Goal: Information Seeking & Learning: Check status

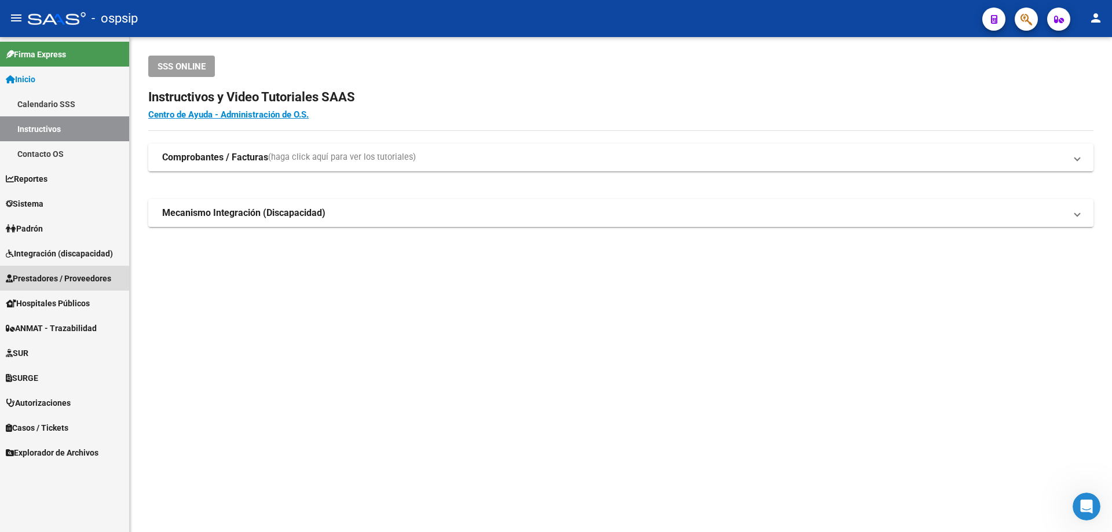
click at [53, 274] on span "Prestadores / Proveedores" at bounding box center [58, 278] width 105 height 13
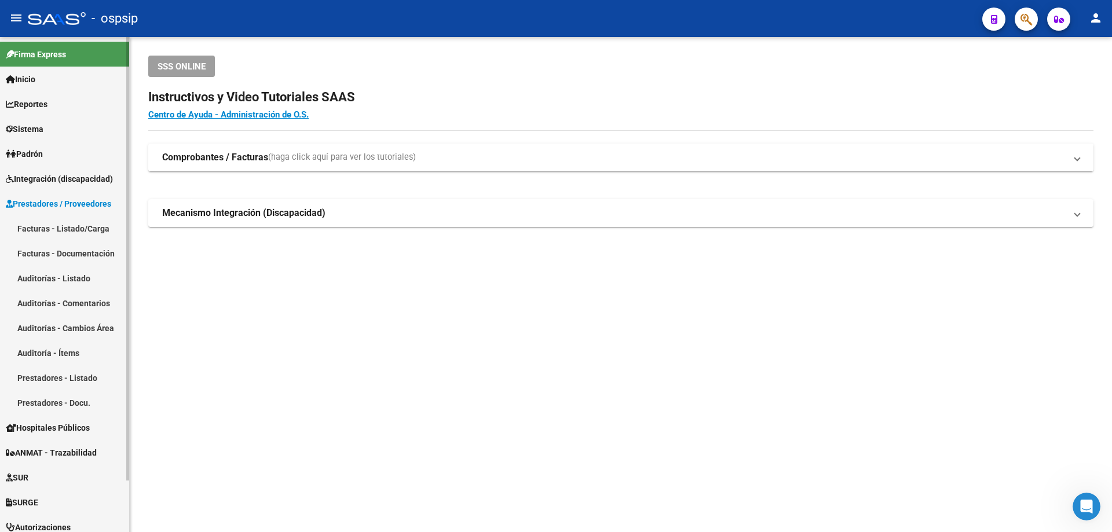
click at [52, 229] on link "Facturas - Listado/Carga" at bounding box center [64, 228] width 129 height 25
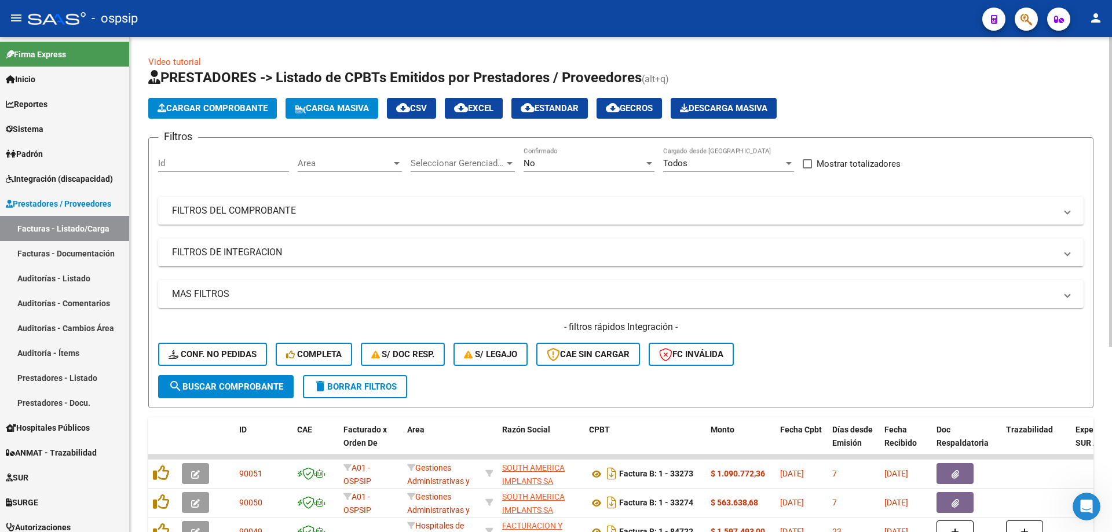
click at [558, 160] on div "No" at bounding box center [583, 163] width 120 height 10
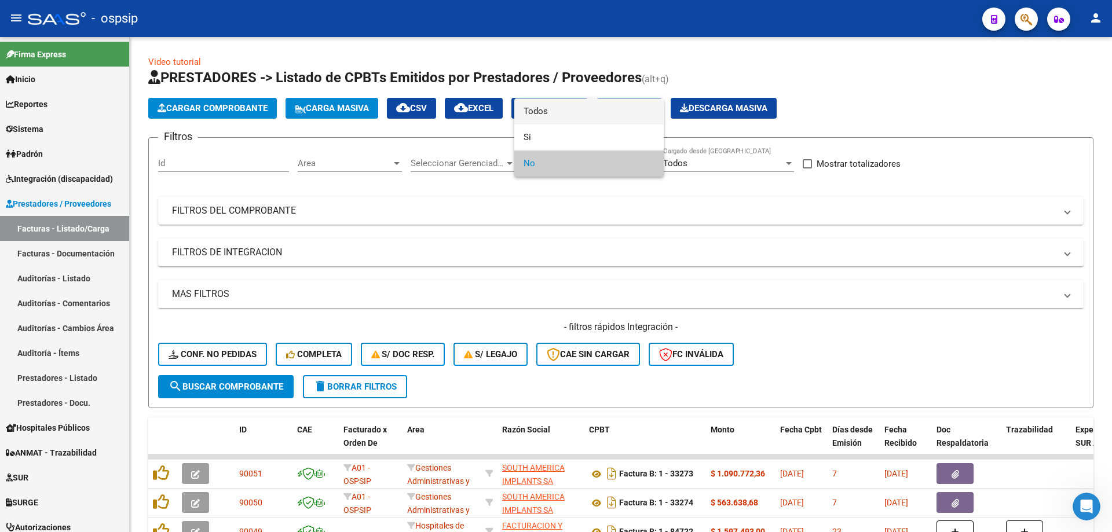
click at [576, 116] on span "Todos" at bounding box center [588, 111] width 131 height 26
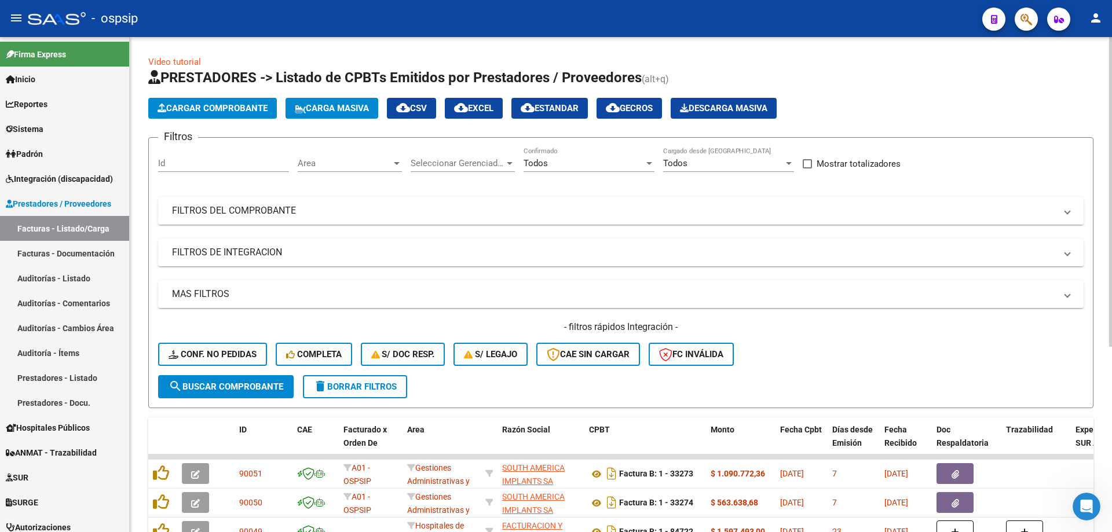
click at [313, 213] on mat-panel-title "FILTROS DEL COMPROBANTE" at bounding box center [614, 210] width 884 height 13
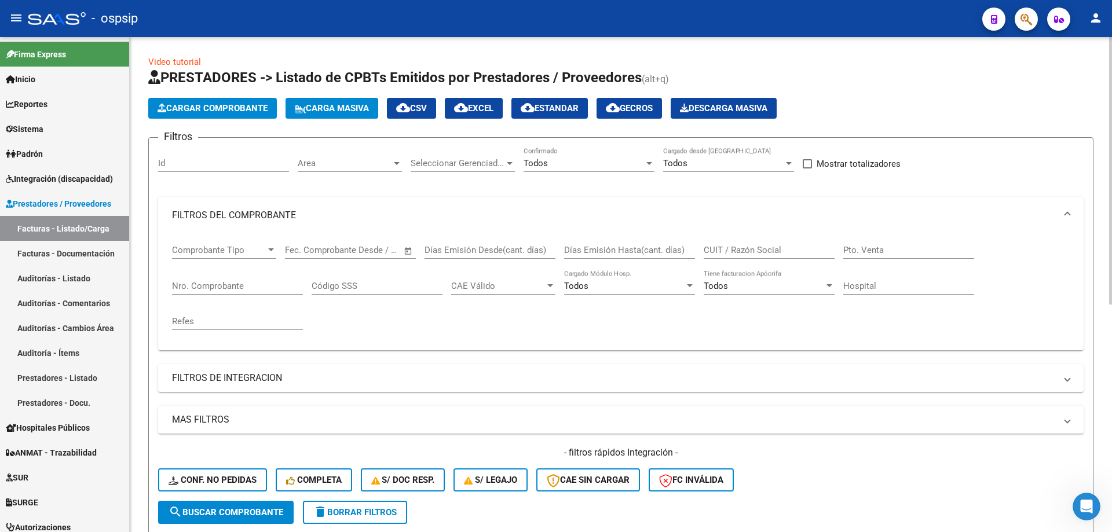
click at [188, 283] on input "Nro. Comprobante" at bounding box center [237, 286] width 131 height 10
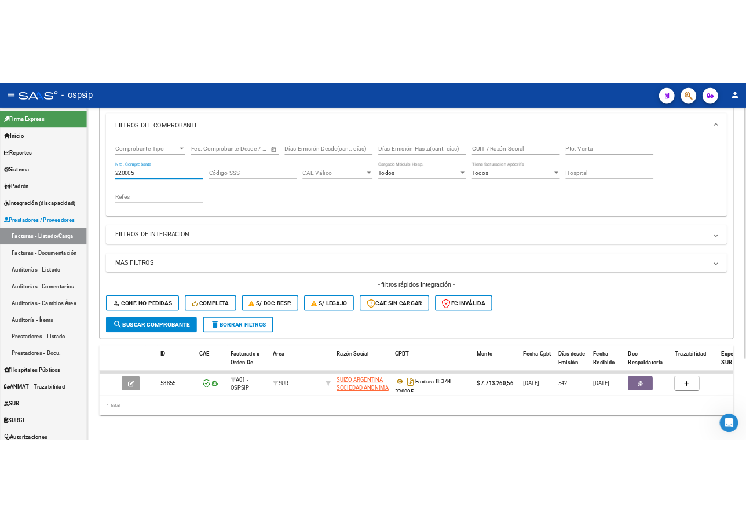
scroll to position [161, 0]
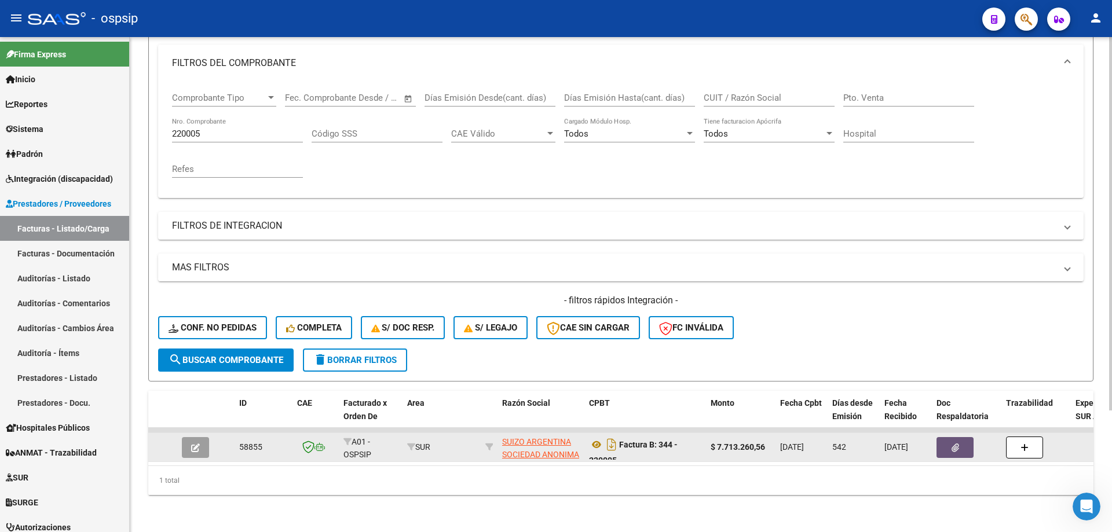
click at [960, 437] on button "button" at bounding box center [954, 447] width 37 height 21
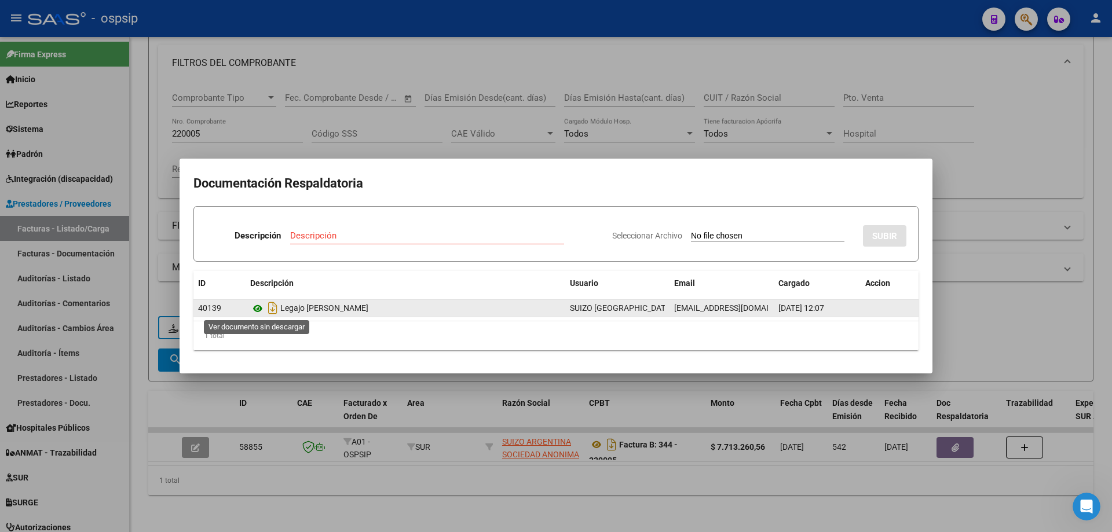
click at [259, 308] on icon at bounding box center [257, 309] width 15 height 14
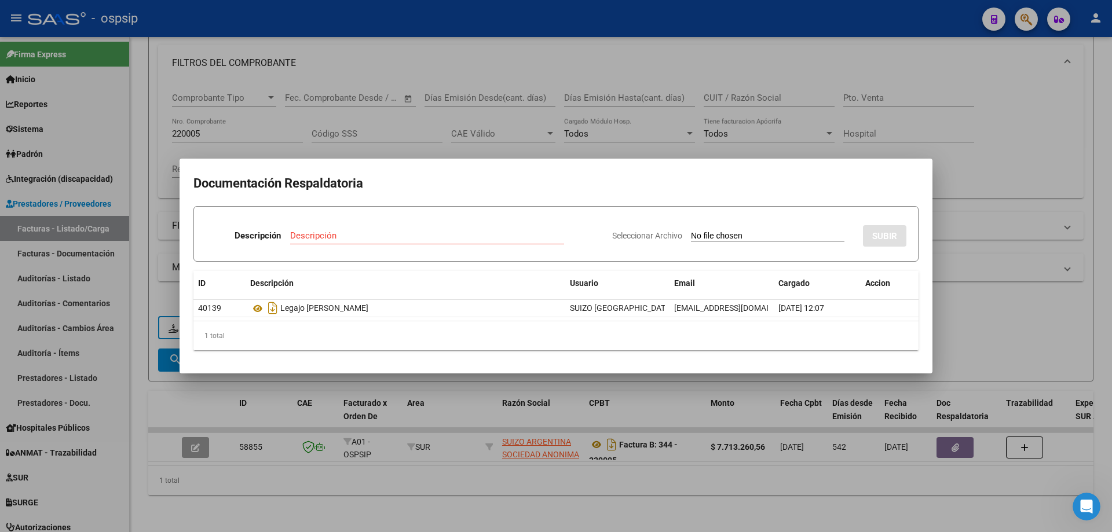
click at [1032, 124] on div at bounding box center [556, 266] width 1112 height 532
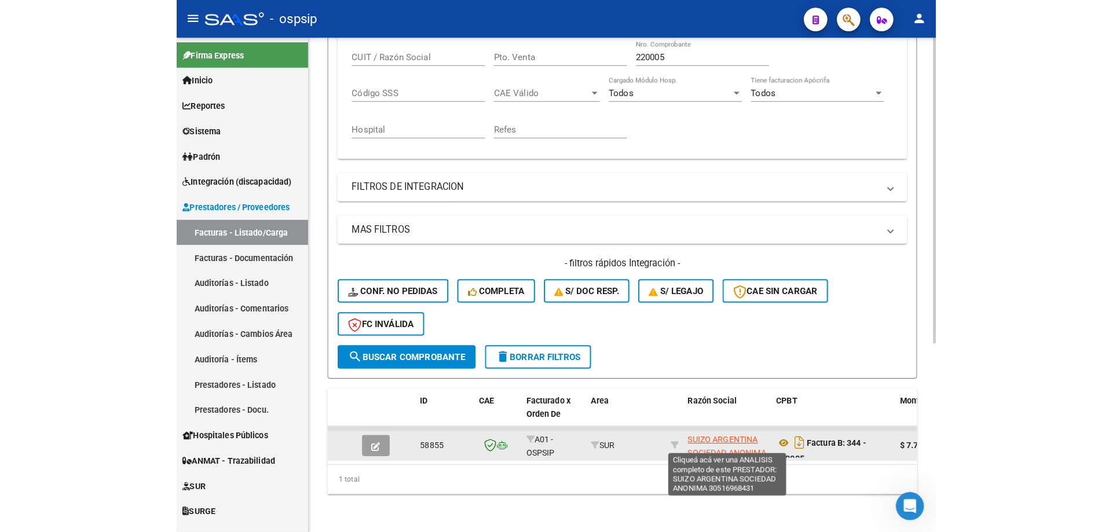
scroll to position [15, 0]
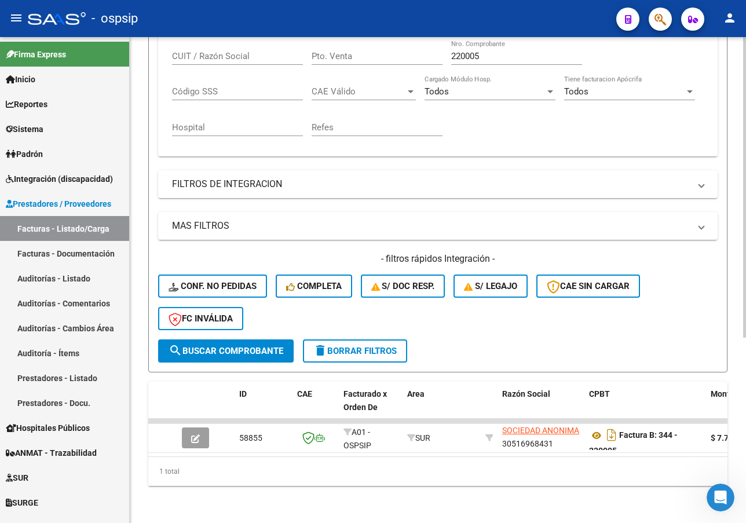
click at [596, 196] on div "Filtros Id Area Area Seleccionar Gerenciador Seleccionar Gerenciador Todos Conf…" at bounding box center [437, 113] width 559 height 453
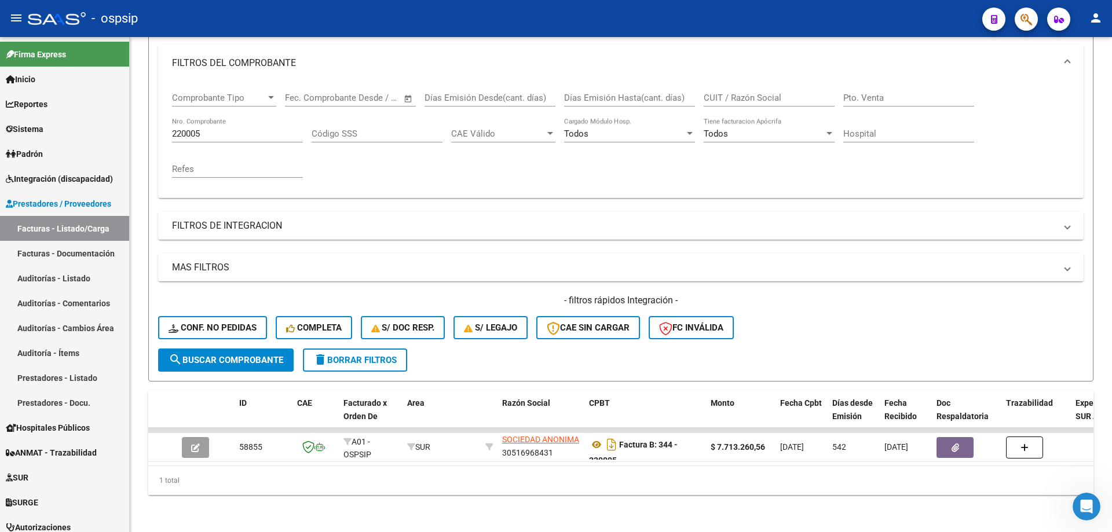
scroll to position [161, 0]
click at [227, 129] on input "220005" at bounding box center [237, 134] width 131 height 10
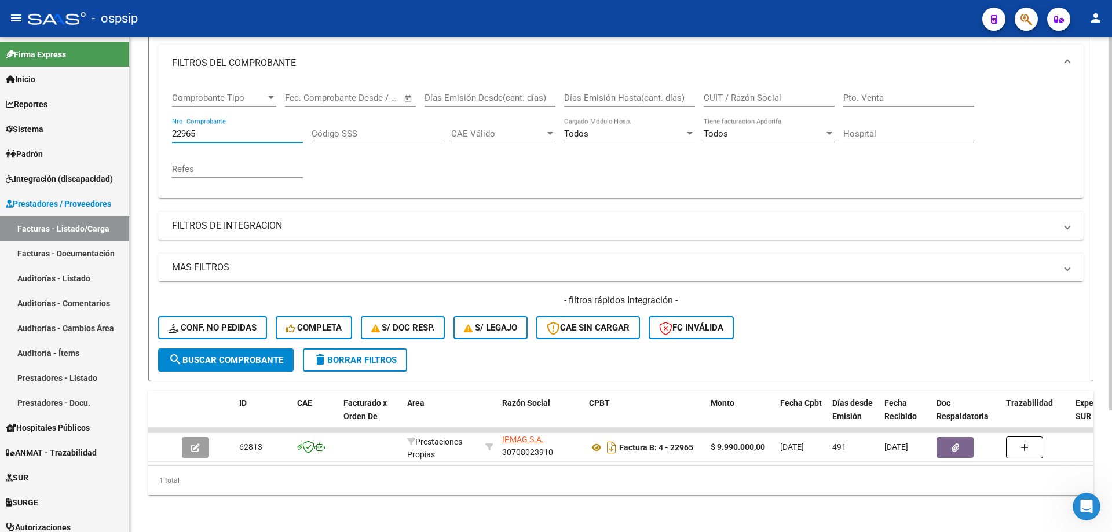
scroll to position [2, 0]
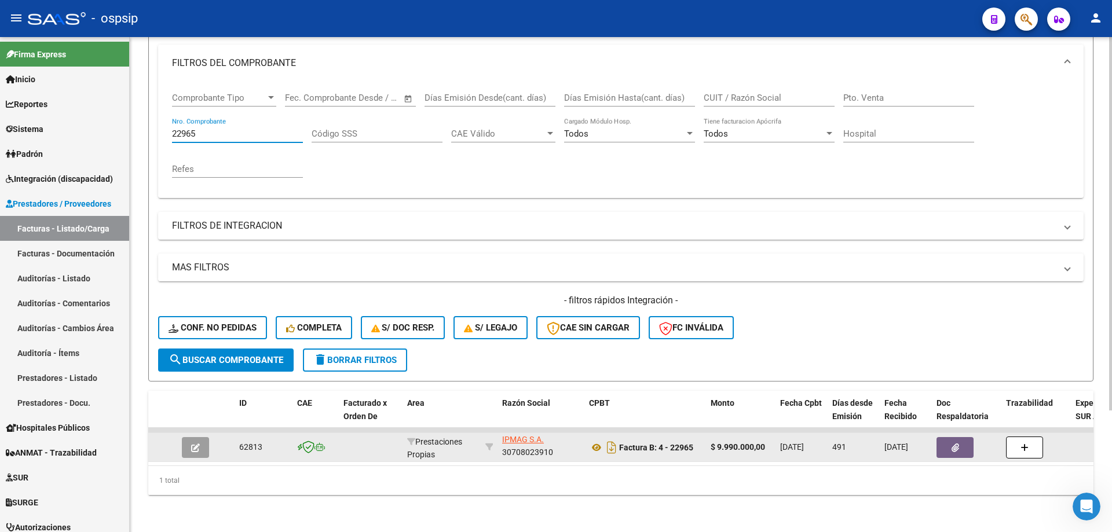
type input "22965"
click at [948, 443] on button "button" at bounding box center [954, 447] width 37 height 21
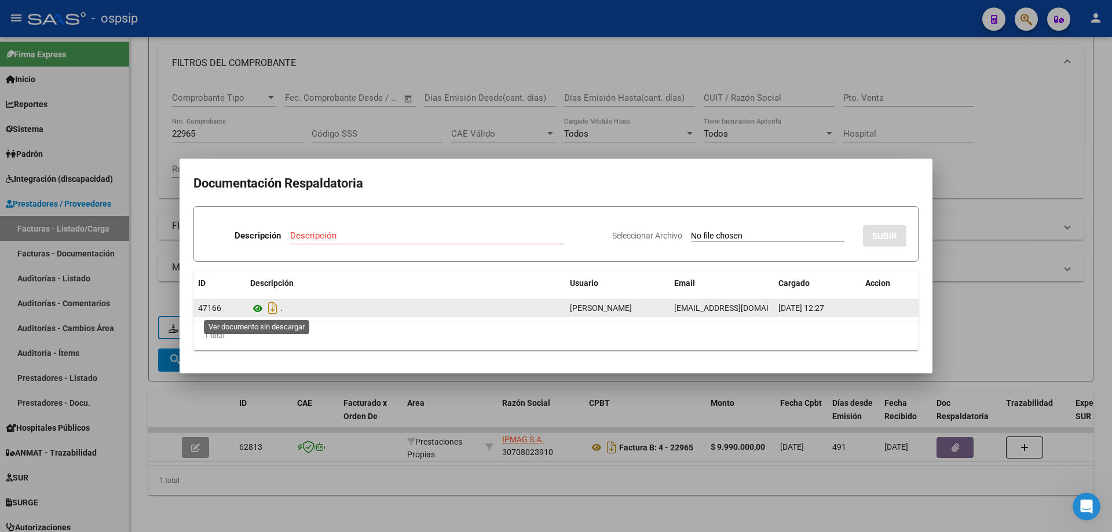
click at [257, 309] on icon at bounding box center [257, 309] width 15 height 14
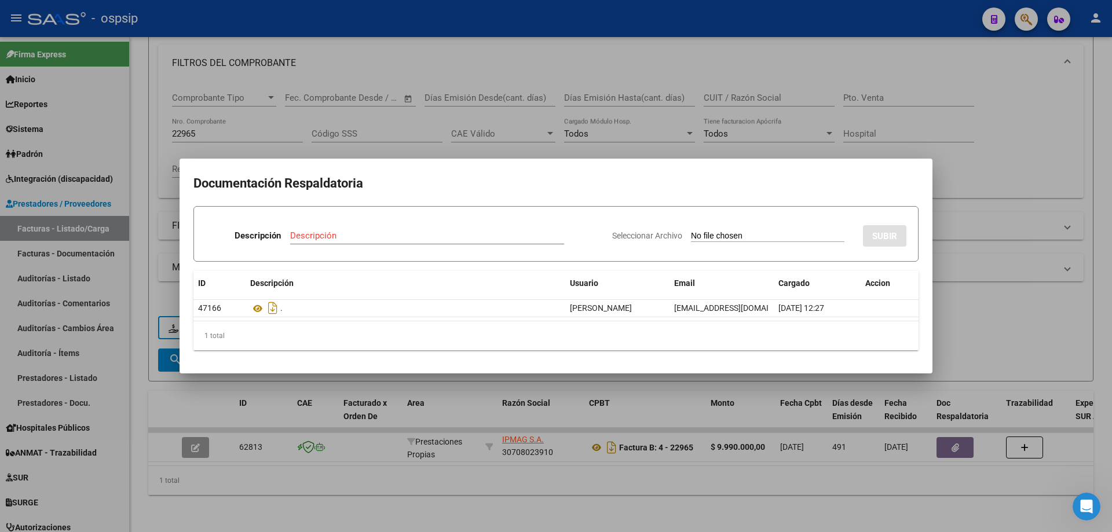
click at [492, 146] on div at bounding box center [556, 266] width 1112 height 532
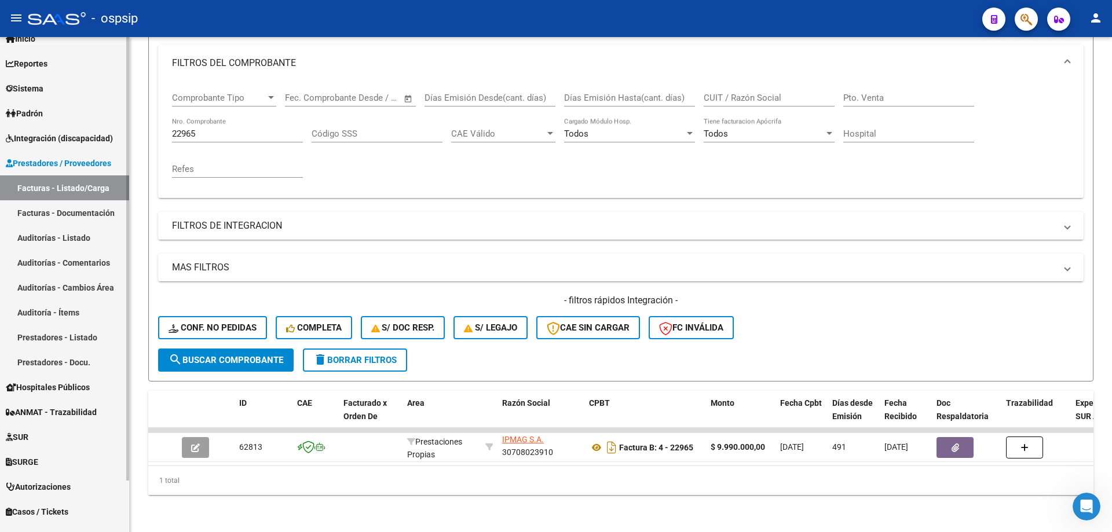
scroll to position [57, 0]
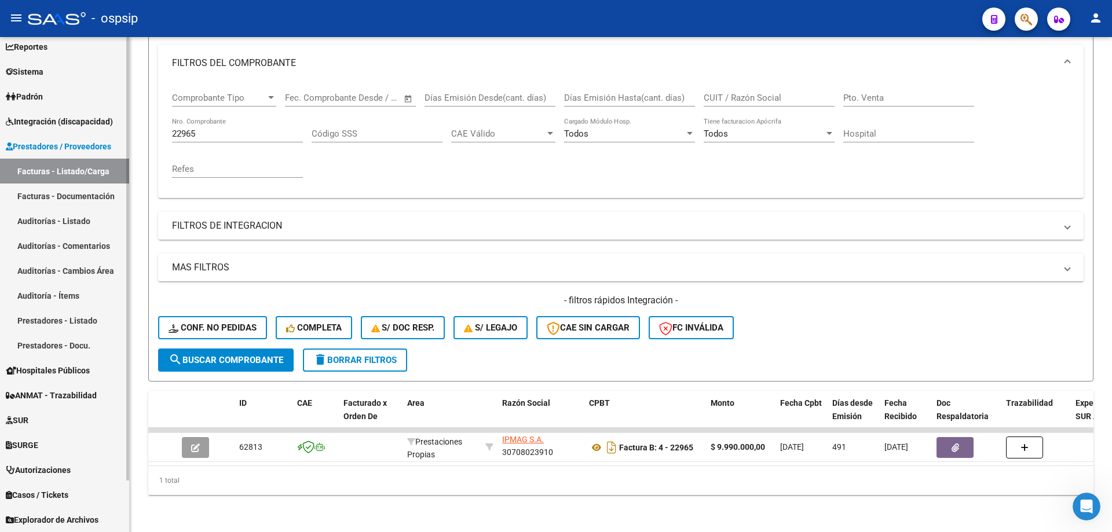
click at [49, 461] on link "Autorizaciones" at bounding box center [64, 469] width 129 height 25
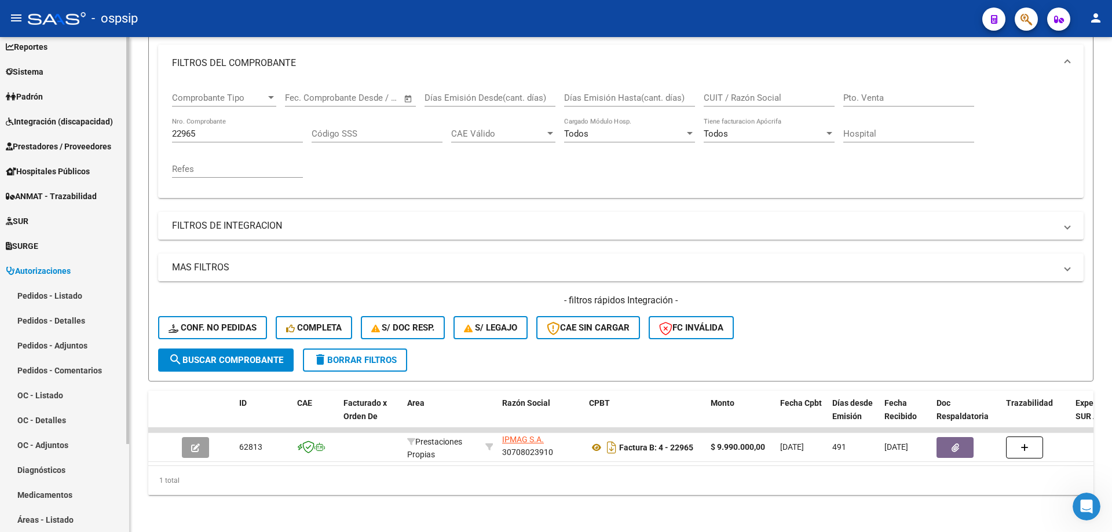
click at [32, 291] on link "Pedidos - Listado" at bounding box center [64, 295] width 129 height 25
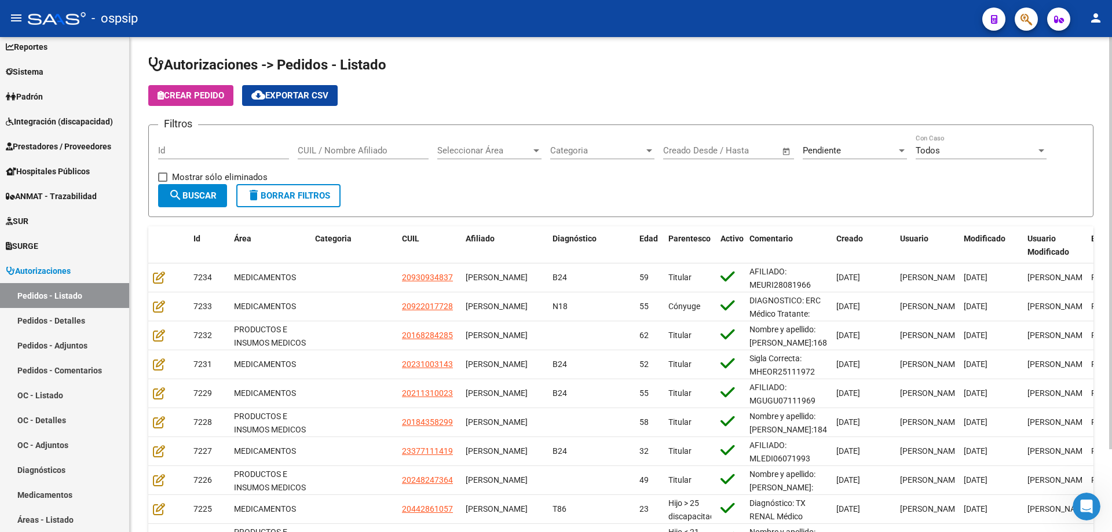
click at [819, 149] on span "Pendiente" at bounding box center [822, 150] width 38 height 10
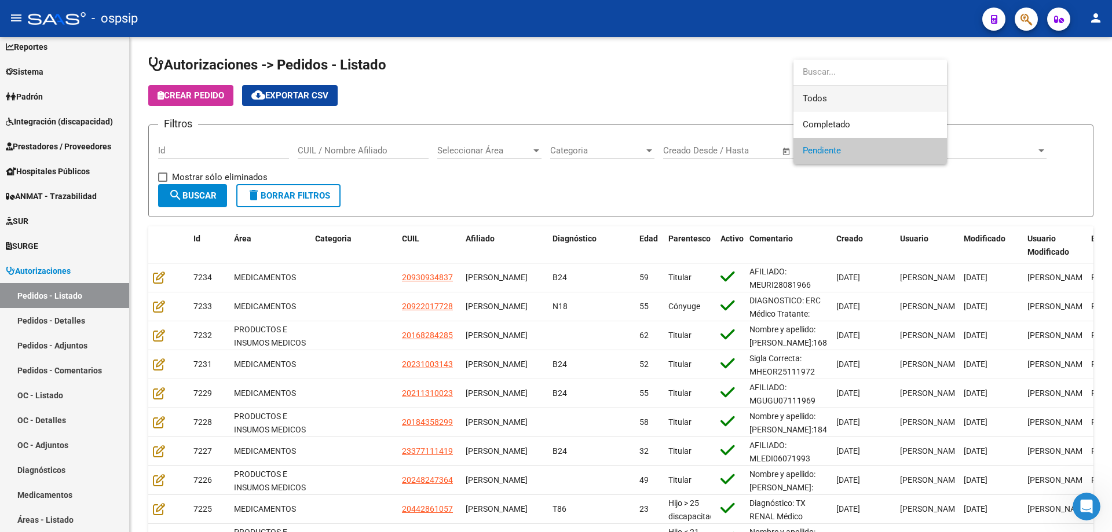
click at [830, 94] on span "Todos" at bounding box center [870, 99] width 135 height 26
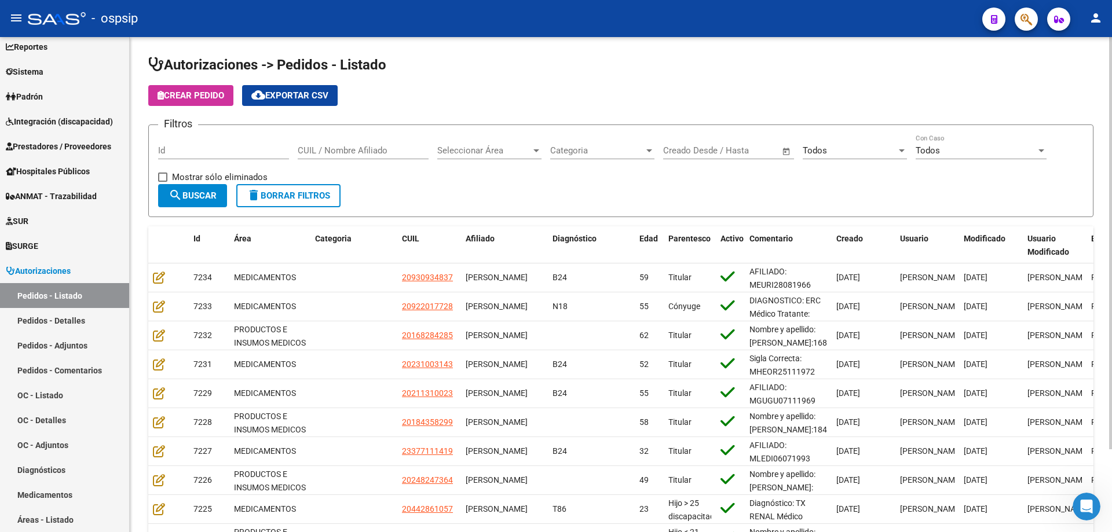
drag, startPoint x: 343, startPoint y: 145, endPoint x: 322, endPoint y: 147, distance: 21.0
click at [322, 147] on input "CUIL / Nombre Afiliado" at bounding box center [363, 150] width 131 height 10
paste input "20357054339"
type input "20357054339"
click at [198, 204] on button "search Buscar" at bounding box center [192, 195] width 69 height 23
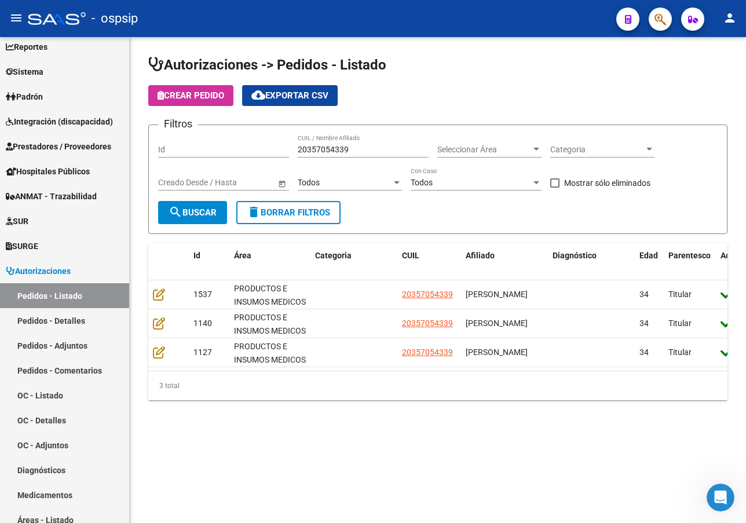
drag, startPoint x: 479, startPoint y: 504, endPoint x: 491, endPoint y: 150, distance: 354.0
click at [479, 501] on mat-sidenav-content "Autorizaciones -> Pedidos - Listado Crear Pedido cloud_download Exportar CSV Fi…" at bounding box center [438, 280] width 616 height 486
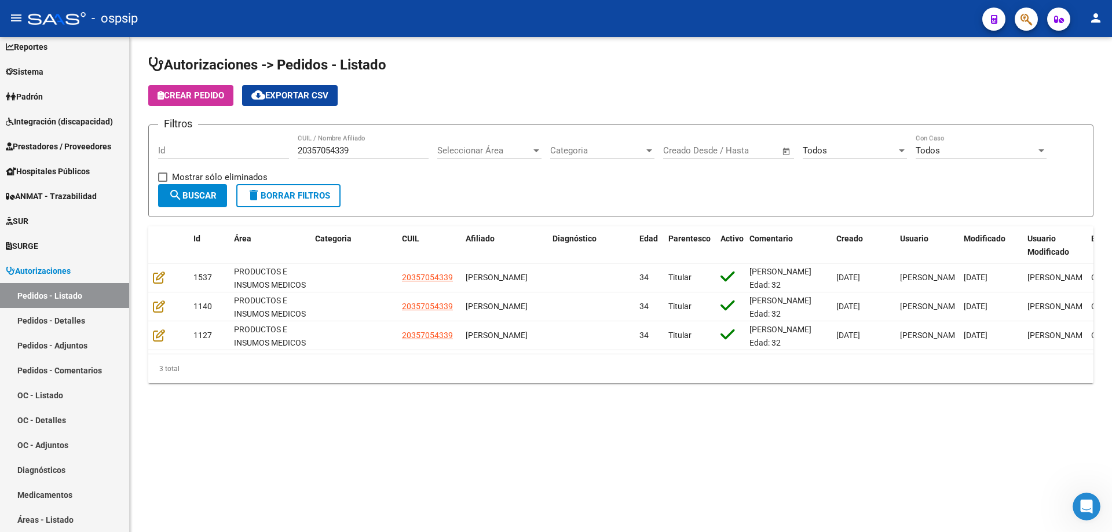
drag, startPoint x: 360, startPoint y: 144, endPoint x: 259, endPoint y: 156, distance: 102.0
click at [259, 156] on div "Filtros Id 20357054339 CUIL / Nombre Afiliado Seleccionar Área Seleccionar Área…" at bounding box center [620, 159] width 925 height 50
drag, startPoint x: 358, startPoint y: 153, endPoint x: 282, endPoint y: 152, distance: 75.9
click at [282, 152] on div "Filtros Id 20357054339 CUIL / Nombre Afiliado Seleccionar Área Seleccionar Área…" at bounding box center [620, 159] width 925 height 50
drag, startPoint x: 323, startPoint y: 142, endPoint x: 306, endPoint y: 164, distance: 27.3
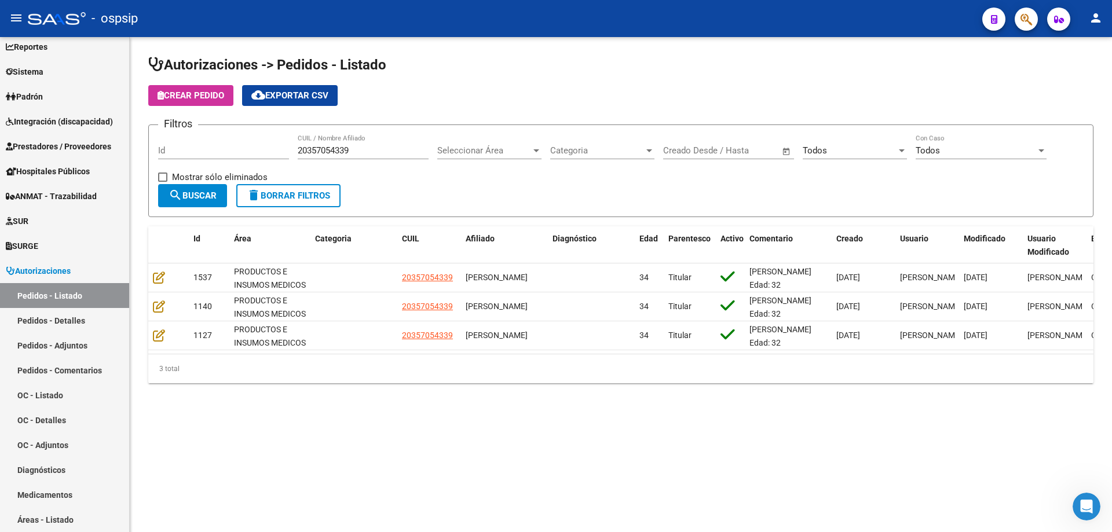
click at [298, 178] on div "Filtros Id 20357054339 CUIL / Nombre Afiliado Seleccionar Área Seleccionar Área…" at bounding box center [620, 159] width 925 height 50
drag, startPoint x: 362, startPoint y: 150, endPoint x: 259, endPoint y: 160, distance: 103.5
click at [259, 160] on div "Filtros Id 20357054339 CUIL / Nombre Afiliado Seleccionar Área Seleccionar Área…" at bounding box center [620, 159] width 925 height 50
paste input "20308930026"
type input "20308930026"
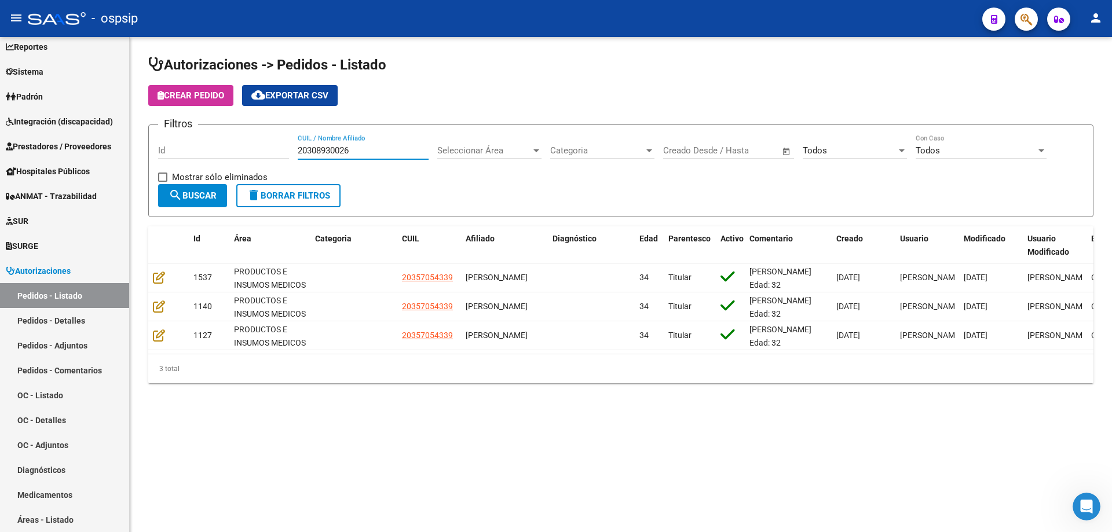
click at [185, 192] on span "search Buscar" at bounding box center [192, 195] width 48 height 10
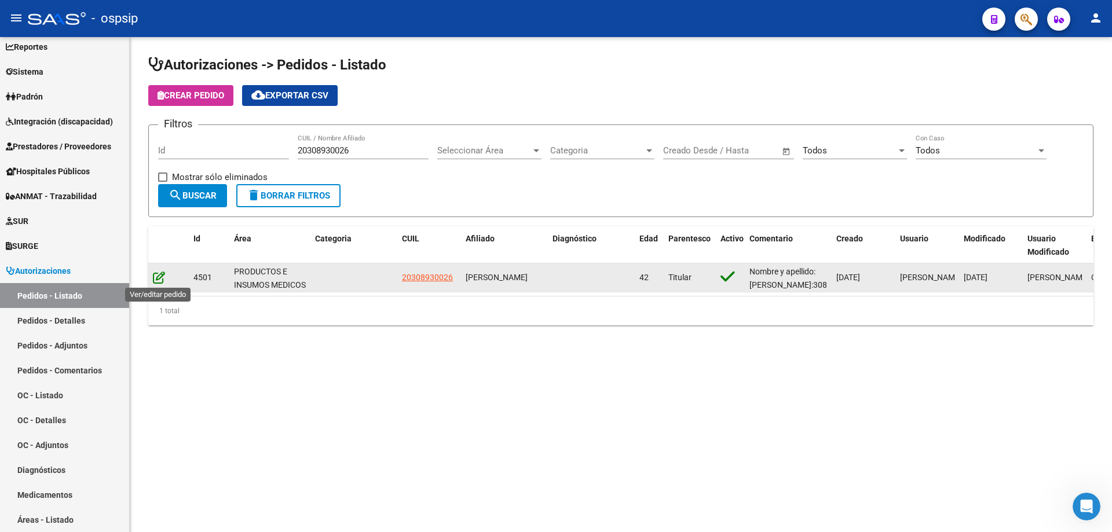
click at [160, 278] on icon at bounding box center [159, 277] width 12 height 13
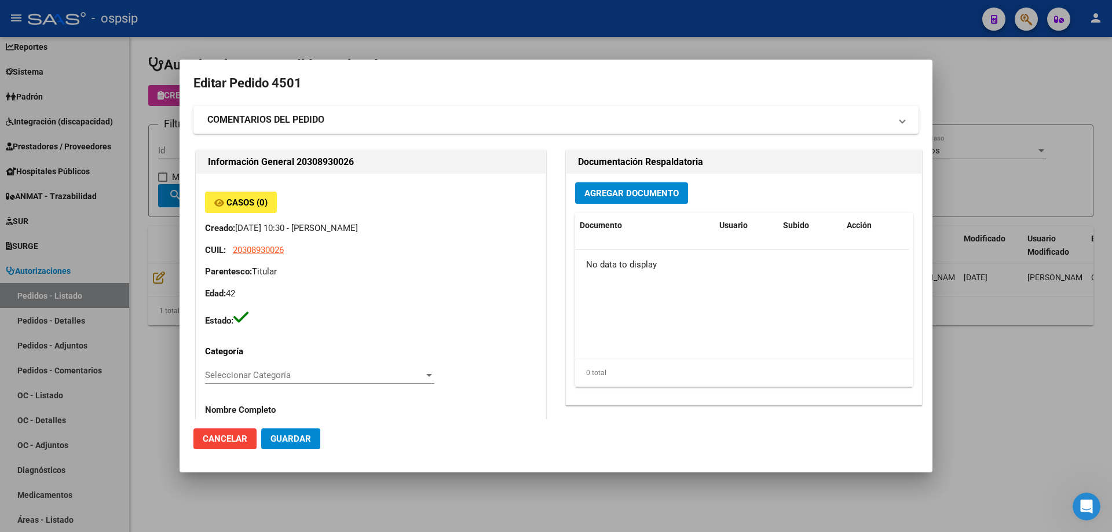
click at [1065, 405] on div at bounding box center [556, 266] width 1112 height 532
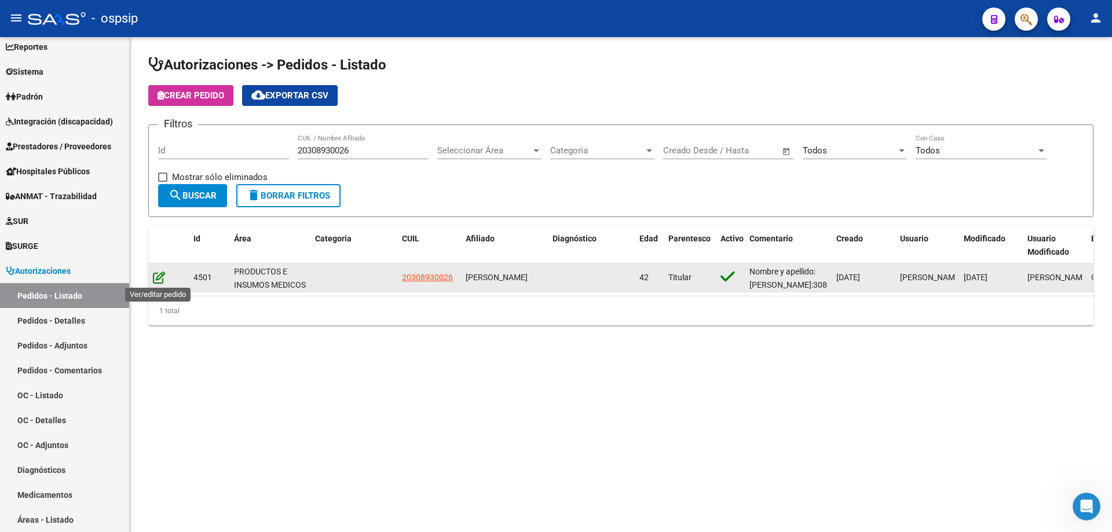
click at [161, 279] on icon at bounding box center [159, 277] width 12 height 13
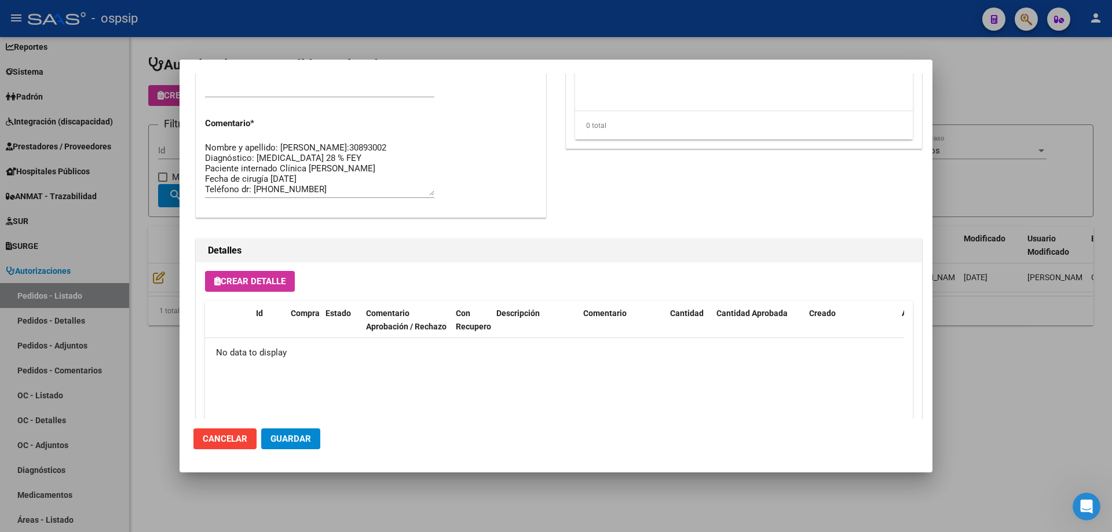
scroll to position [614, 0]
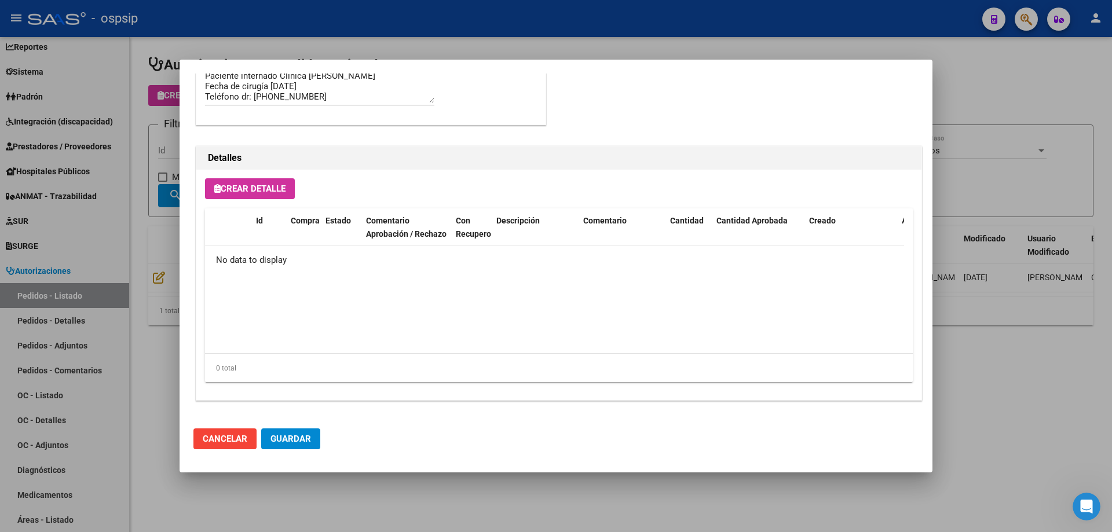
drag, startPoint x: 1050, startPoint y: 406, endPoint x: 796, endPoint y: 5, distance: 475.0
click at [1049, 404] on div at bounding box center [556, 266] width 1112 height 532
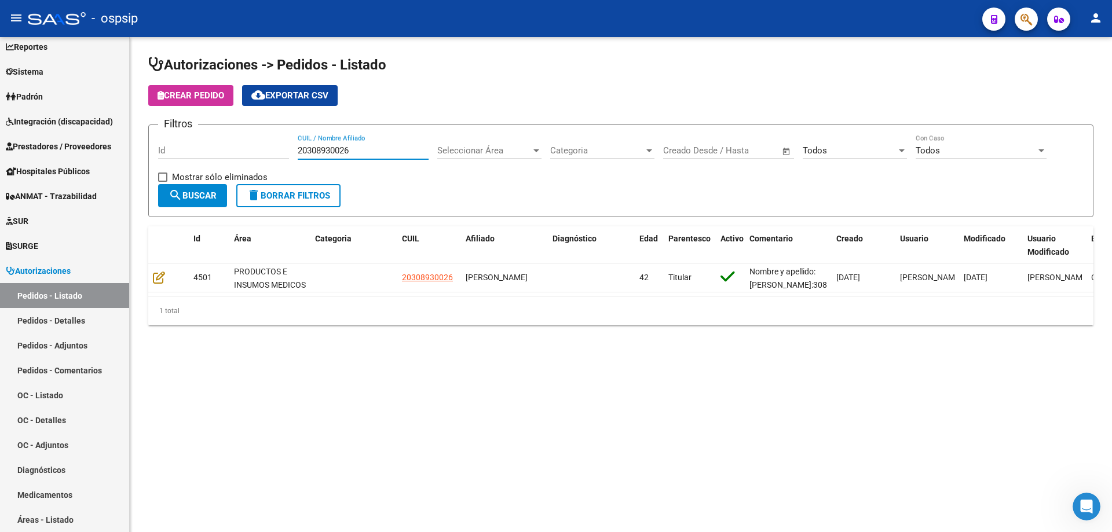
drag, startPoint x: 365, startPoint y: 148, endPoint x: 253, endPoint y: 148, distance: 112.3
click at [254, 148] on div "Filtros Id 20308930026 CUIL / Nombre Afiliado Seleccionar Área Seleccionar Área…" at bounding box center [620, 159] width 925 height 50
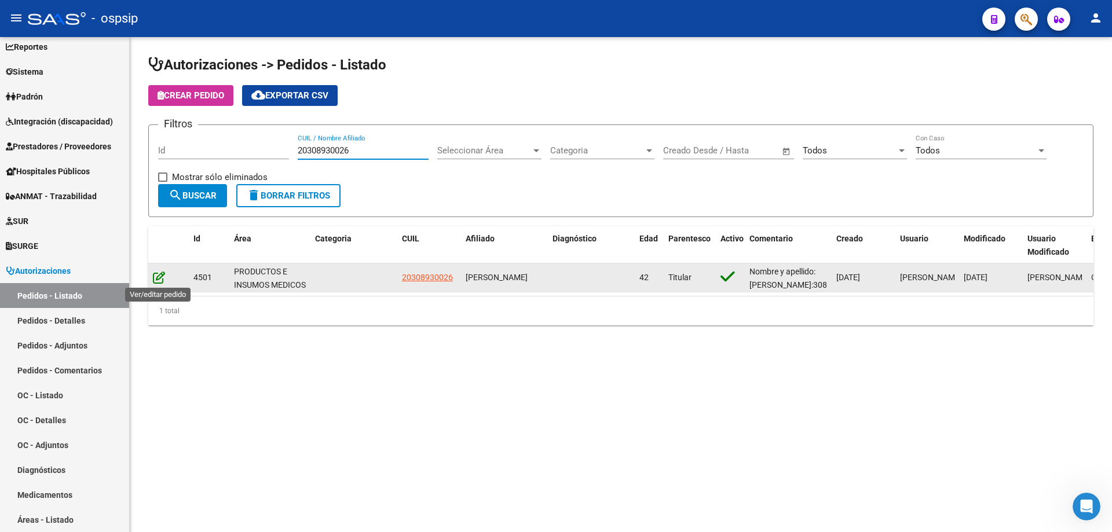
click at [153, 276] on icon at bounding box center [159, 277] width 12 height 13
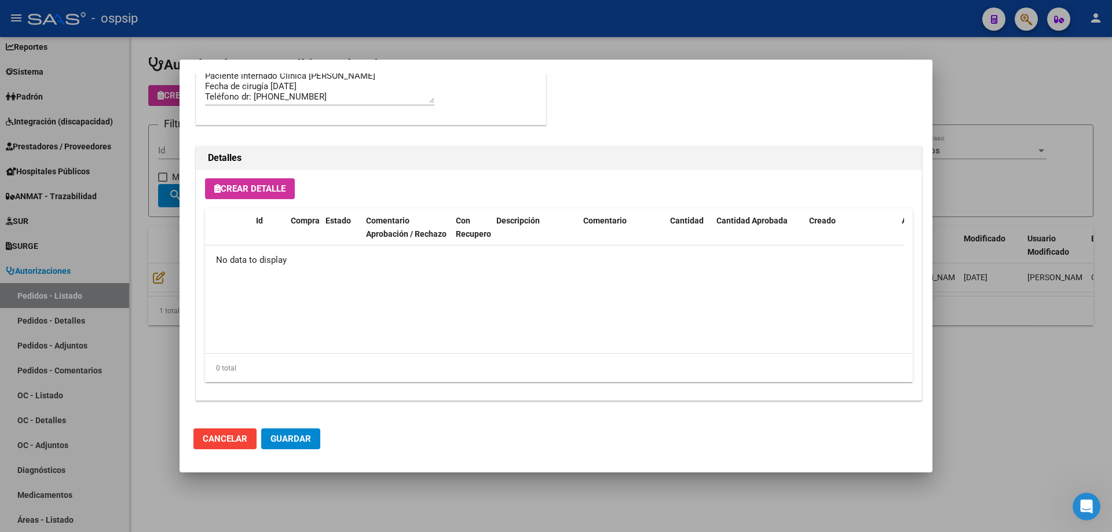
click at [1050, 415] on div at bounding box center [556, 266] width 1112 height 532
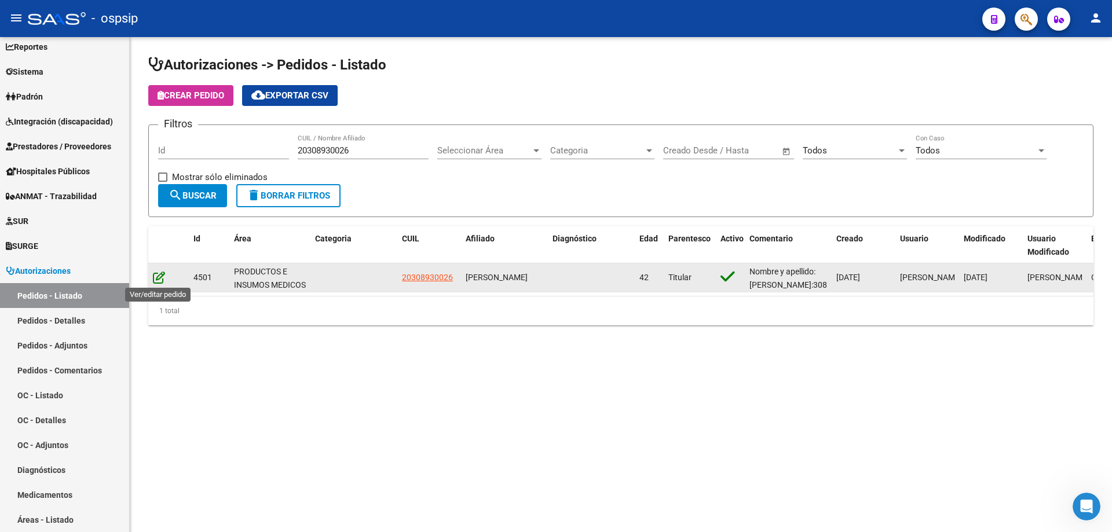
click at [155, 281] on icon at bounding box center [159, 277] width 12 height 13
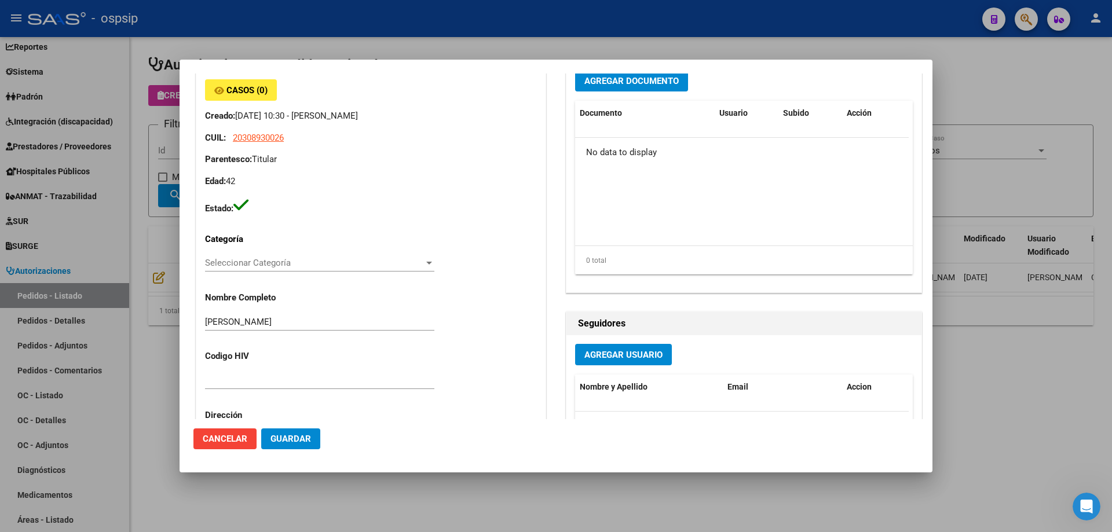
scroll to position [0, 0]
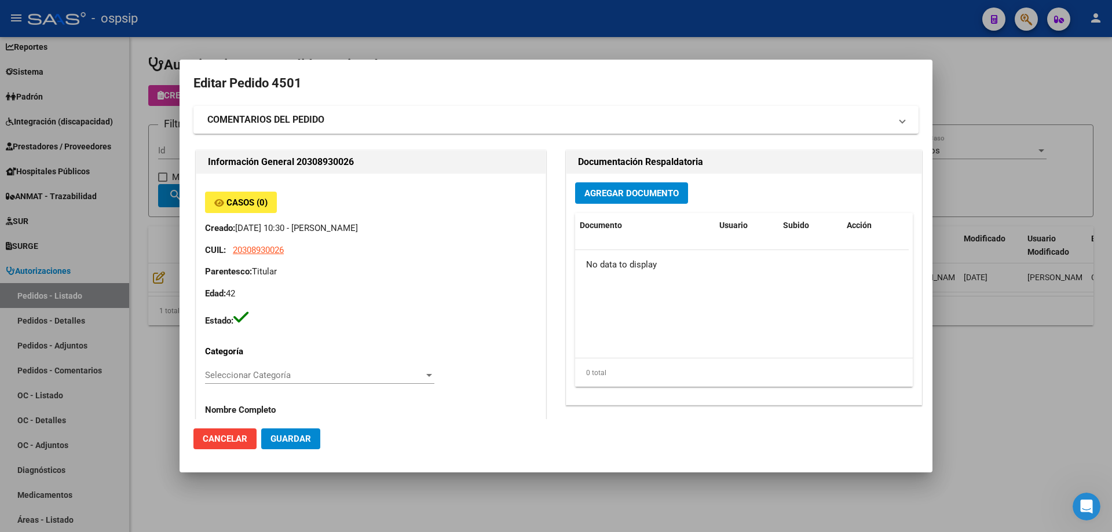
click at [1052, 78] on div at bounding box center [556, 266] width 1112 height 532
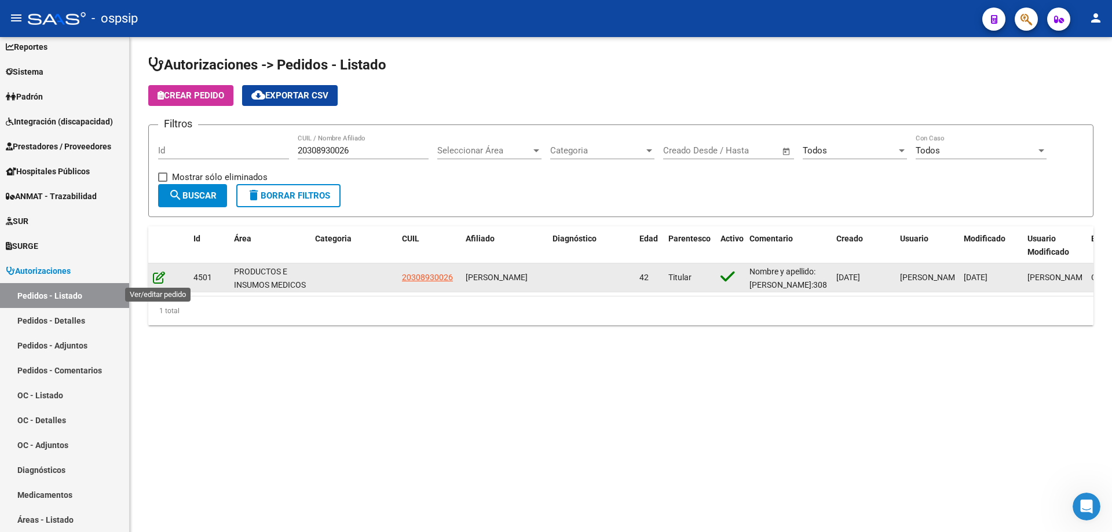
click at [157, 274] on icon at bounding box center [159, 277] width 12 height 13
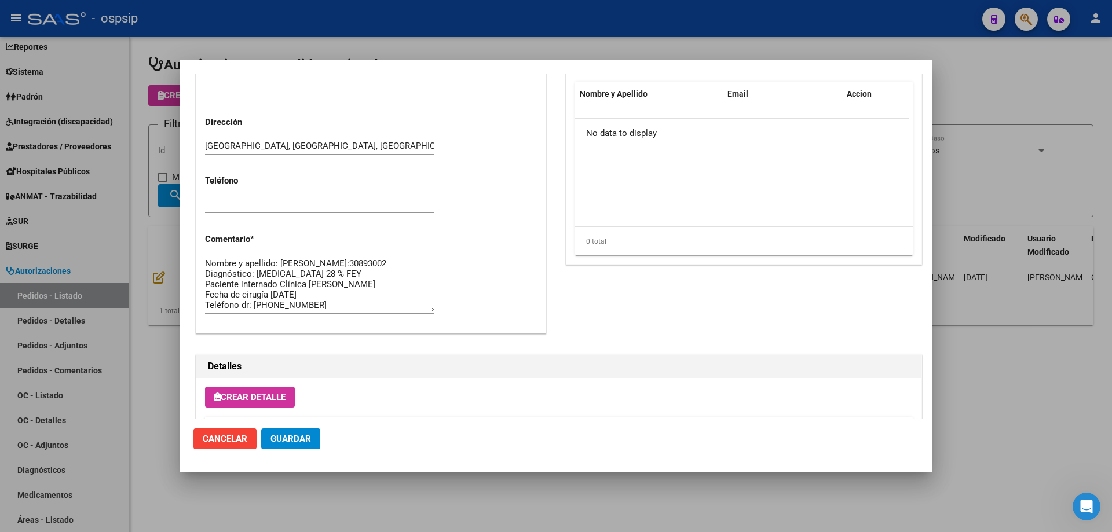
scroll to position [10, 0]
click at [1036, 352] on div at bounding box center [556, 266] width 1112 height 532
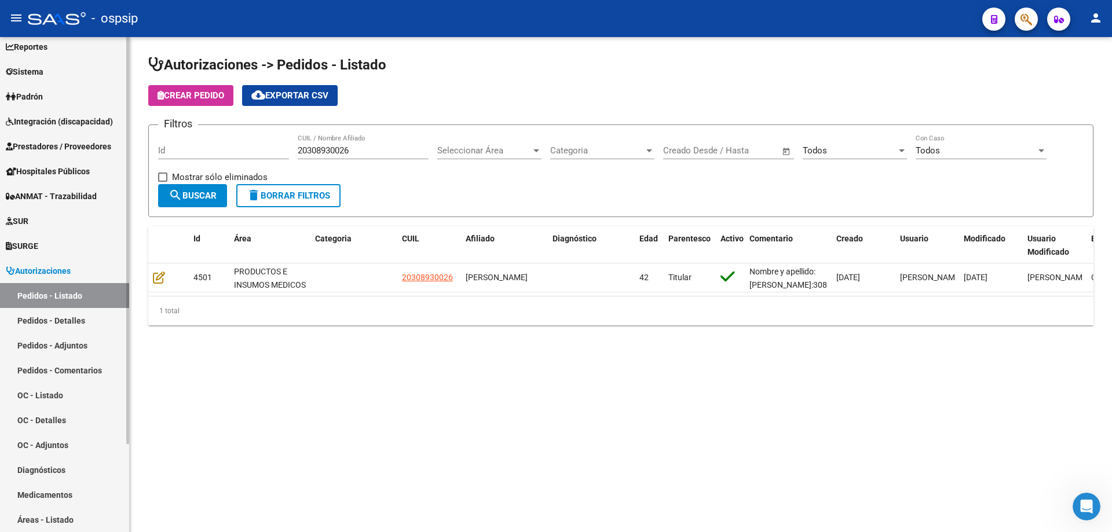
click at [47, 299] on link "Pedidos - Listado" at bounding box center [64, 295] width 129 height 25
drag, startPoint x: 382, startPoint y: 157, endPoint x: 287, endPoint y: 148, distance: 96.0
click at [287, 148] on div "Filtros Id 20308930026 CUIL / Nombre Afiliado Seleccionar Área Seleccionar Área…" at bounding box center [620, 159] width 925 height 50
click at [446, 184] on form "Filtros Id 20308930026 CUIL / Nombre Afiliado Seleccionar Área Seleccionar Área…" at bounding box center [620, 170] width 945 height 93
click at [389, 145] on div "20308930026 CUIL / Nombre Afiliado" at bounding box center [363, 146] width 131 height 25
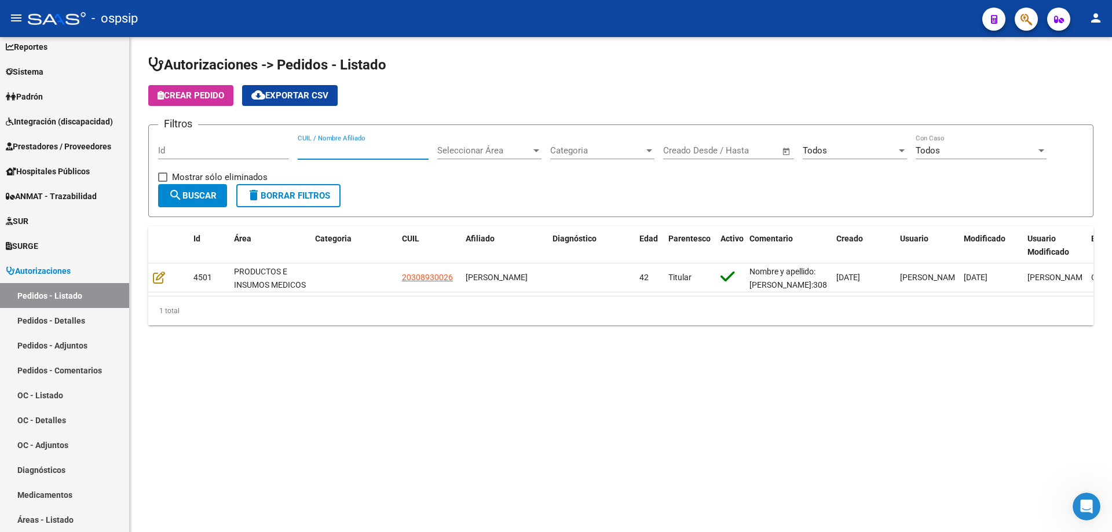
paste input "27209916253"
type input "27209916253"
click at [204, 199] on span "search Buscar" at bounding box center [192, 195] width 48 height 10
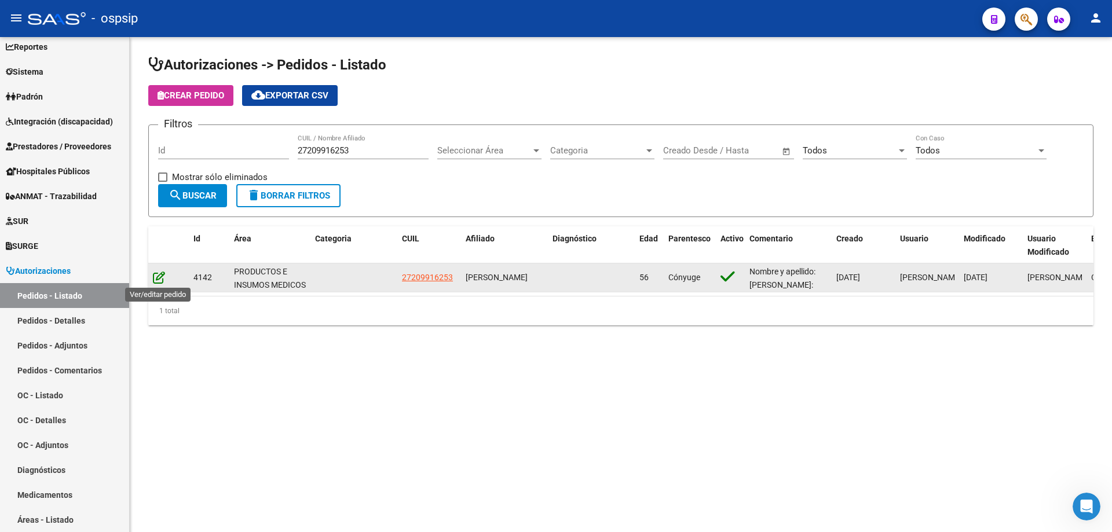
click at [161, 276] on icon at bounding box center [159, 277] width 12 height 13
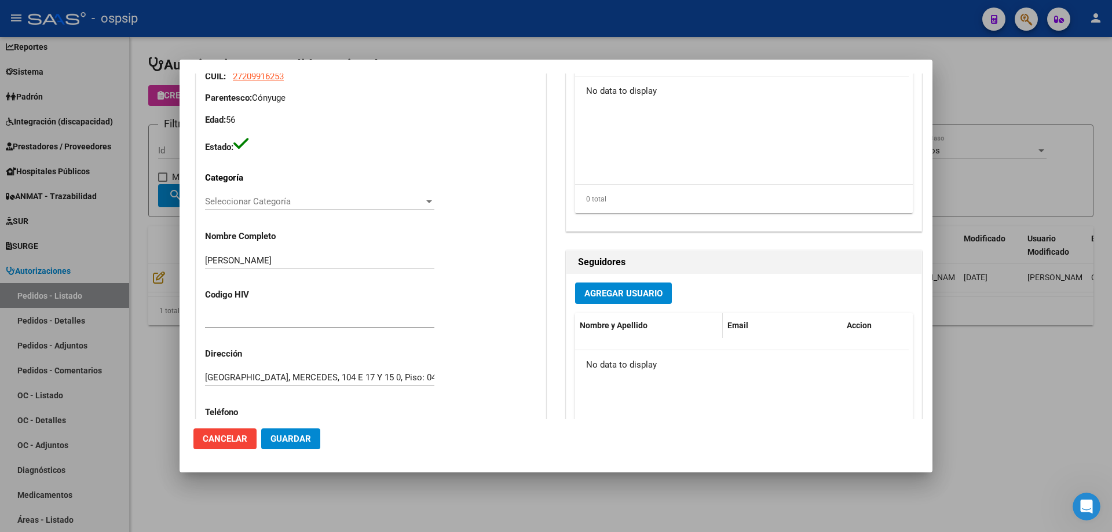
scroll to position [0, 0]
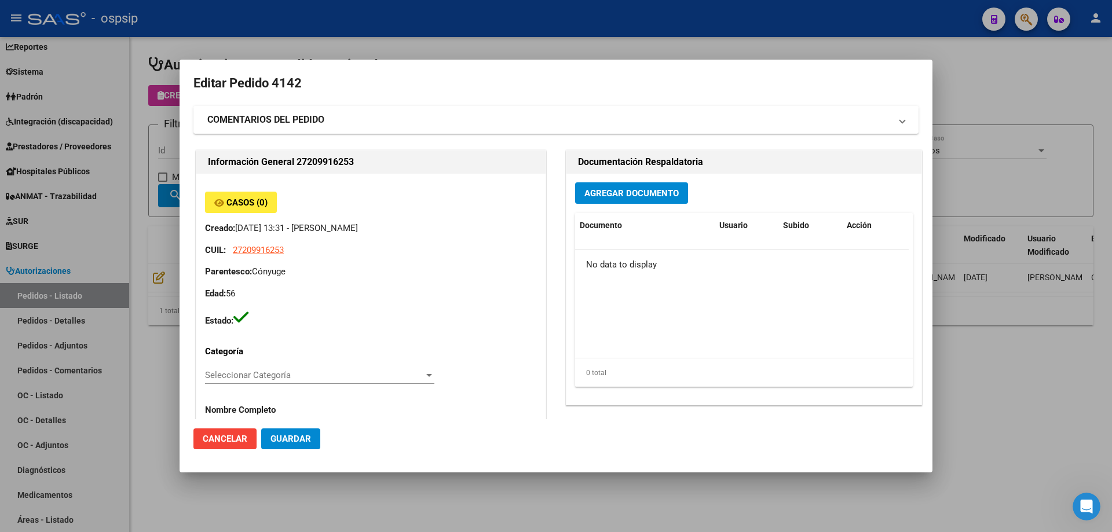
click at [324, 124] on strong "COMENTARIOS DEL PEDIDO" at bounding box center [265, 120] width 117 height 14
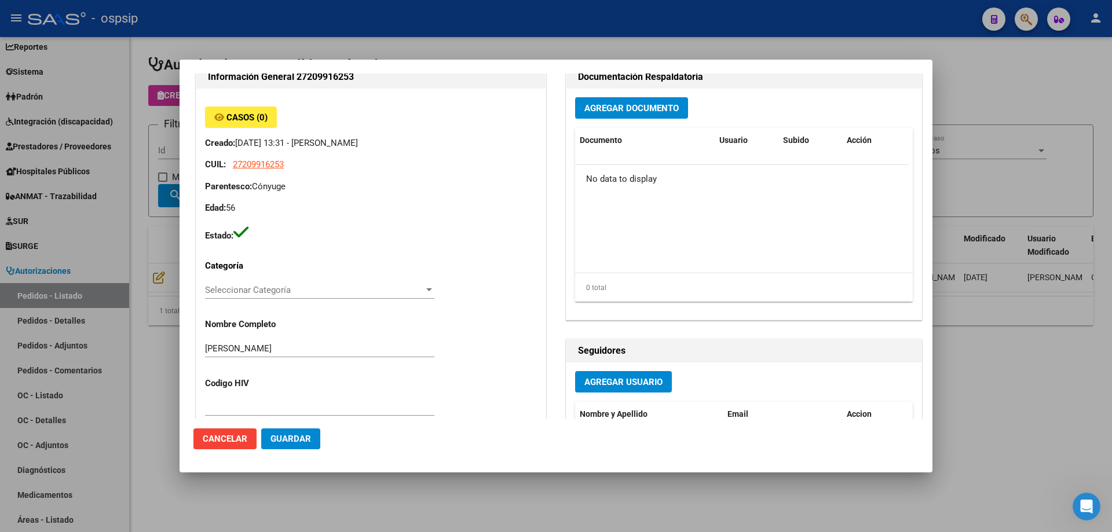
scroll to position [232, 0]
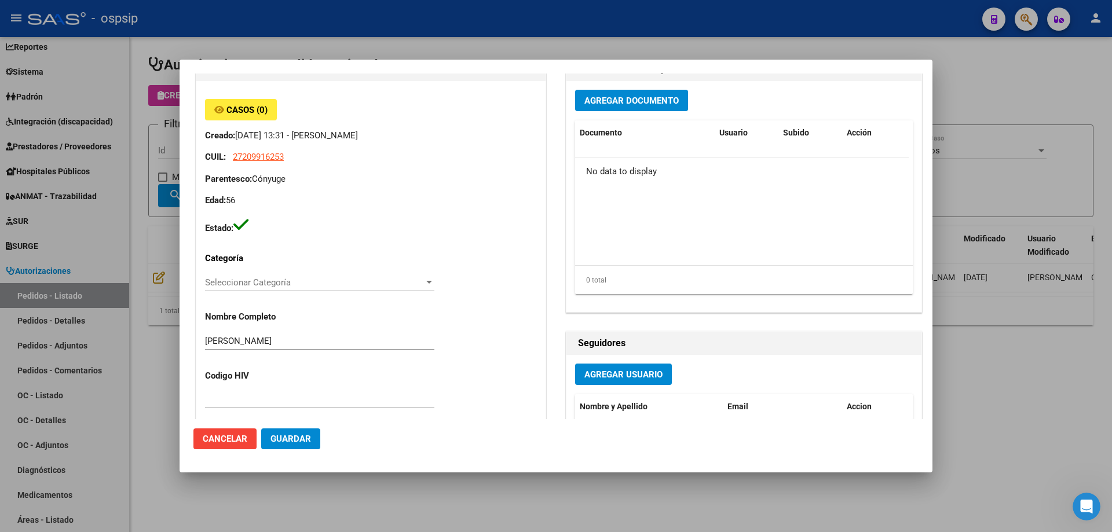
click at [708, 490] on div at bounding box center [556, 266] width 1112 height 532
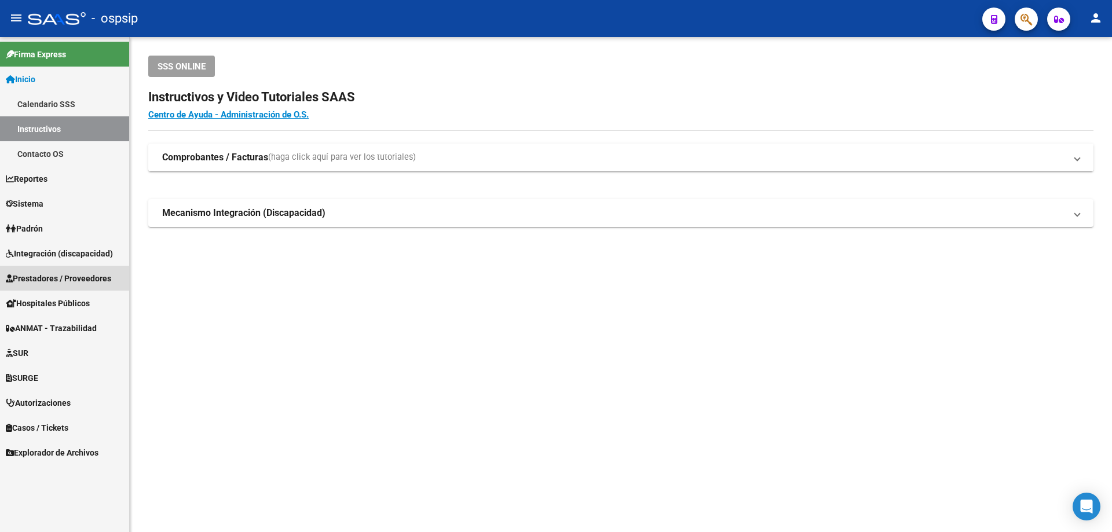
click at [34, 277] on span "Prestadores / Proveedores" at bounding box center [58, 278] width 105 height 13
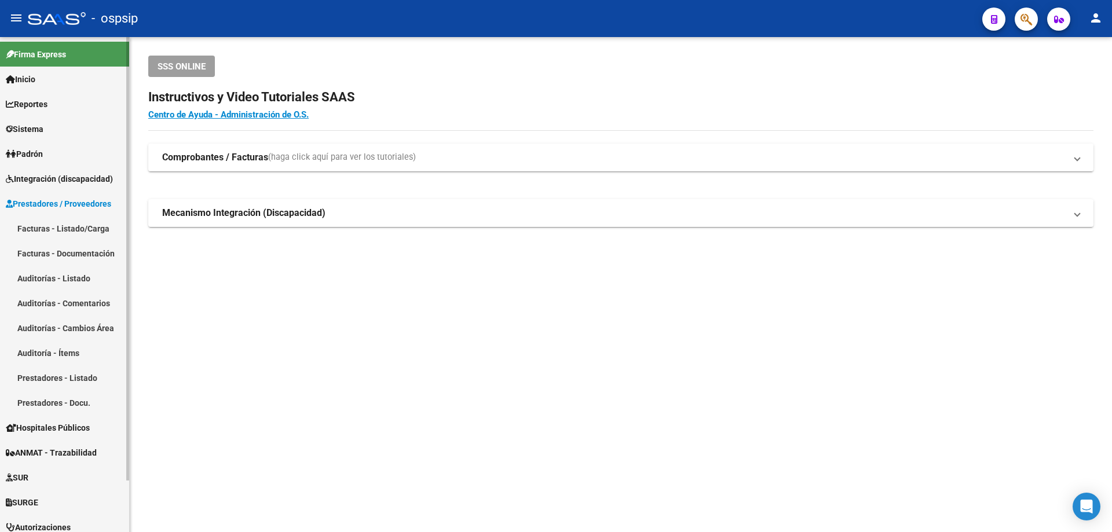
click at [35, 230] on link "Facturas - Listado/Carga" at bounding box center [64, 228] width 129 height 25
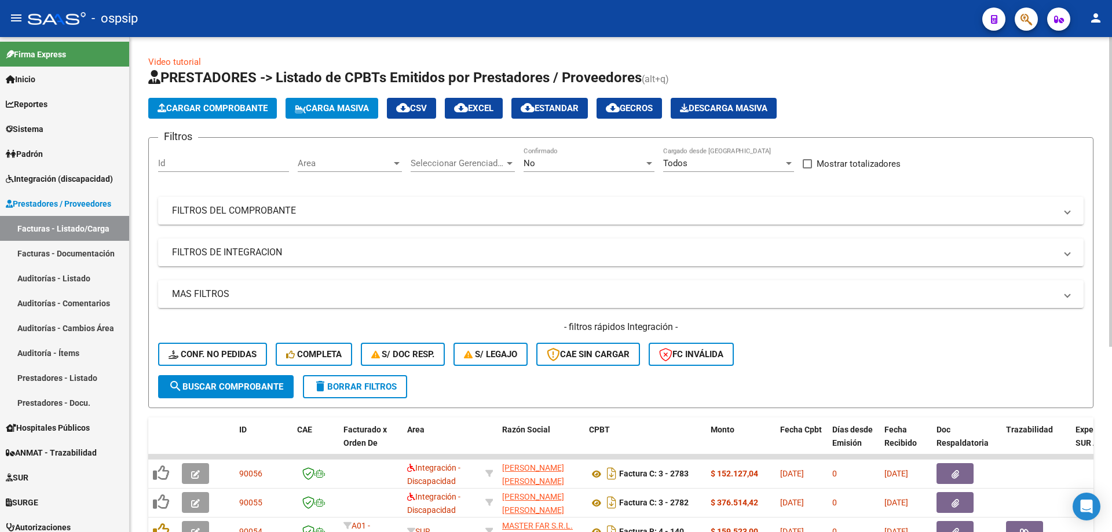
click at [579, 155] on div "No Confirmado" at bounding box center [588, 159] width 131 height 25
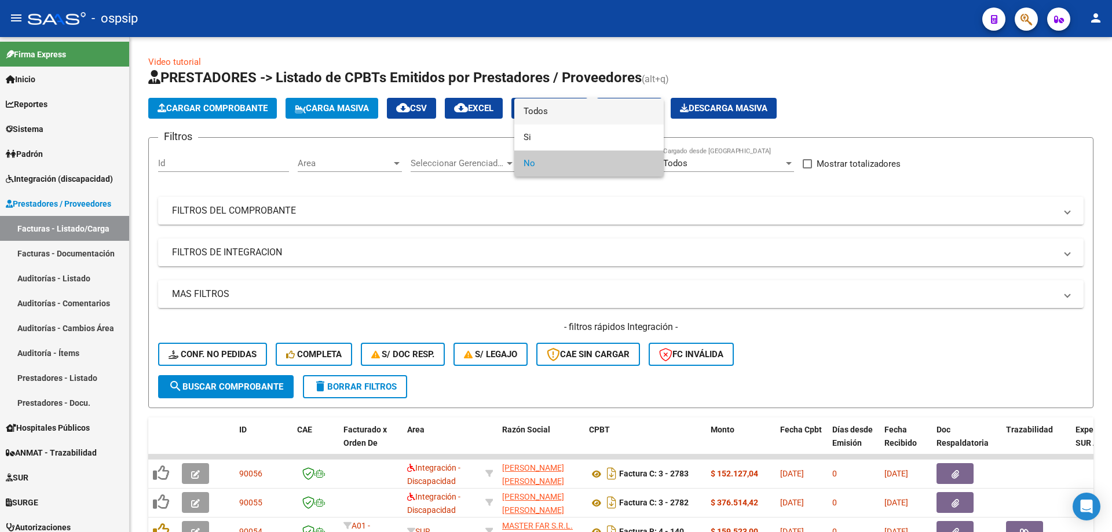
click at [578, 121] on span "Todos" at bounding box center [588, 111] width 131 height 26
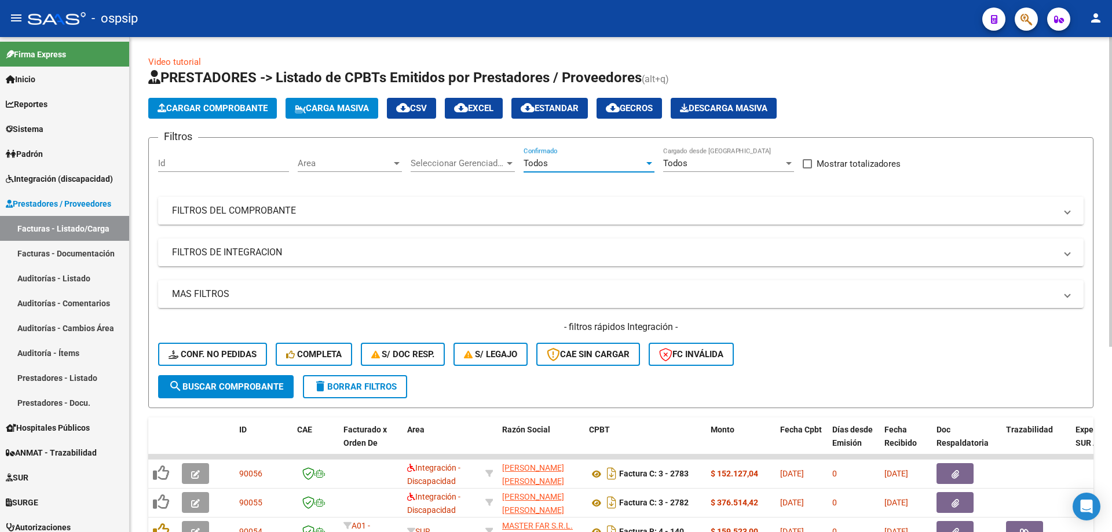
drag, startPoint x: 255, startPoint y: 220, endPoint x: 384, endPoint y: 17, distance: 240.6
click at [255, 219] on mat-expansion-panel-header "FILTROS DEL COMPROBANTE" at bounding box center [620, 211] width 925 height 28
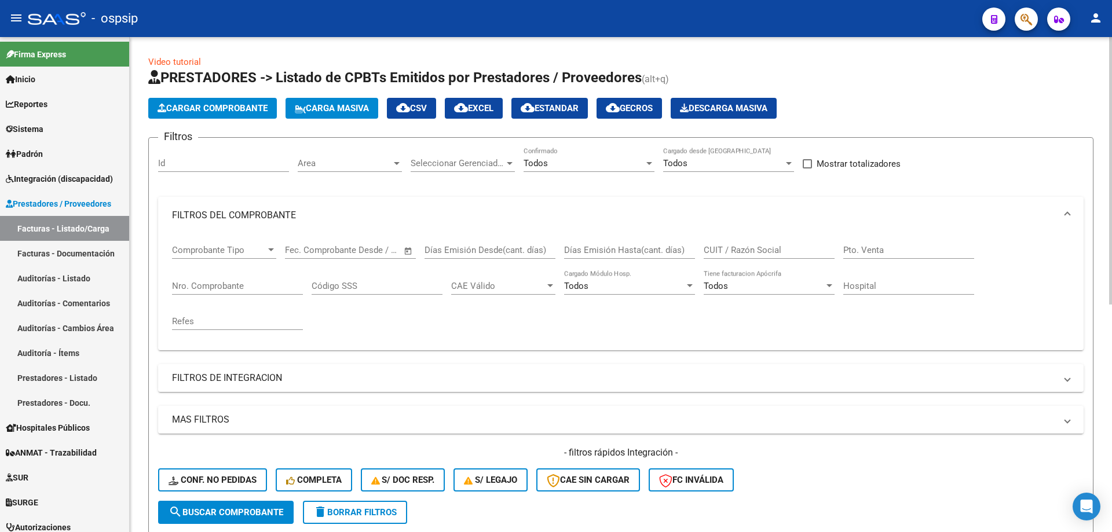
click at [192, 281] on input "Nro. Comprobante" at bounding box center [237, 286] width 131 height 10
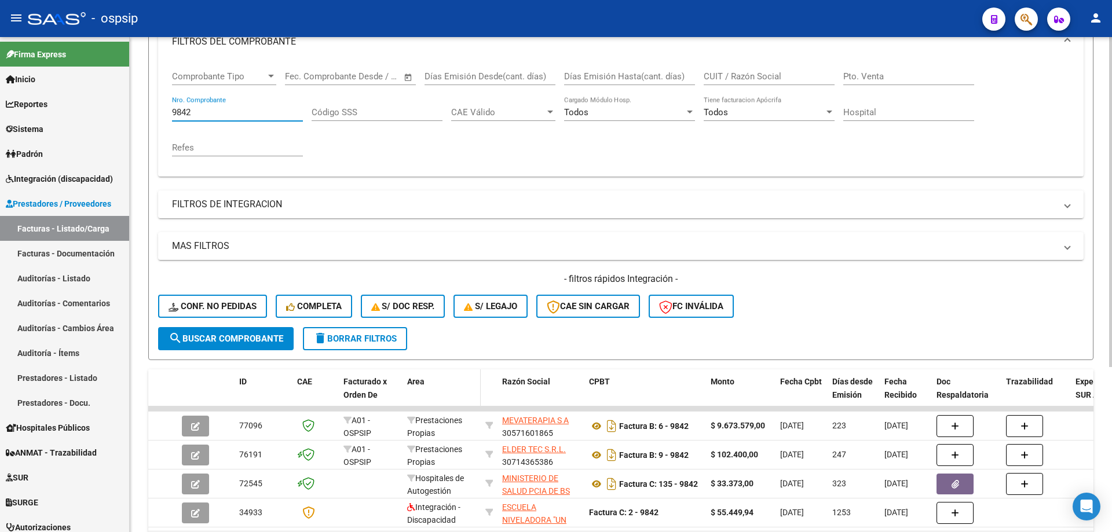
scroll to position [248, 0]
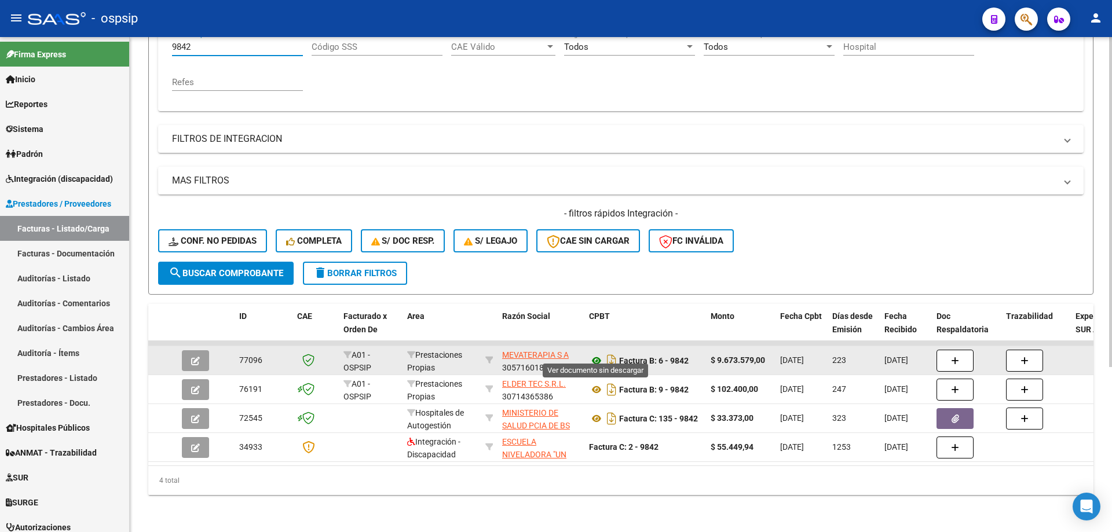
click at [598, 354] on icon at bounding box center [596, 361] width 15 height 14
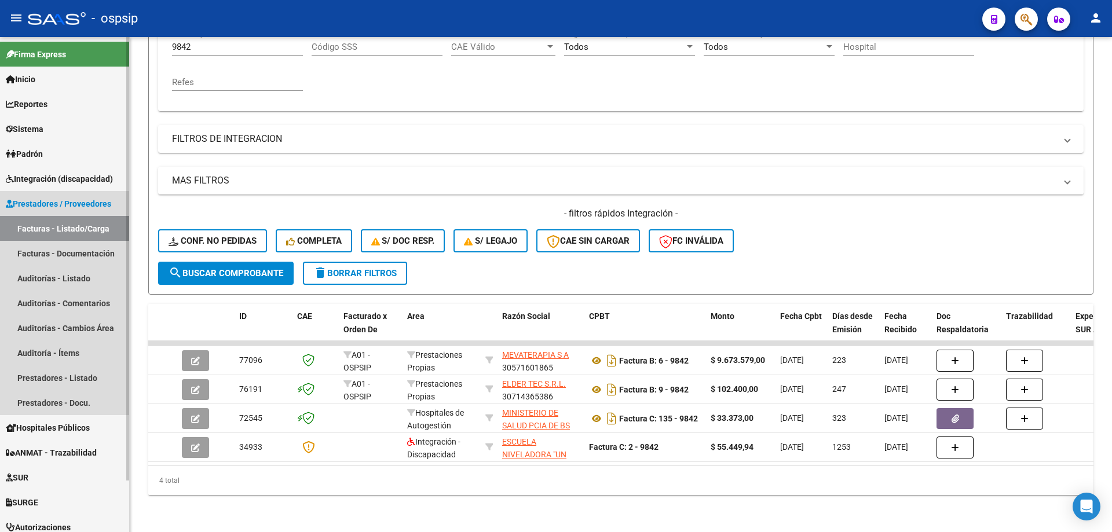
click at [50, 225] on link "Facturas - Listado/Carga" at bounding box center [64, 228] width 129 height 25
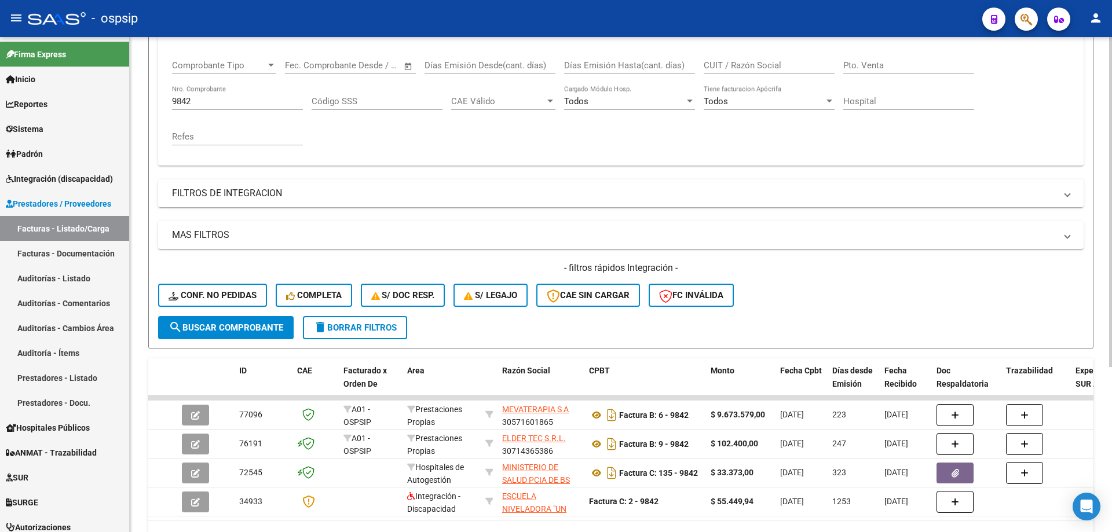
scroll to position [16, 0]
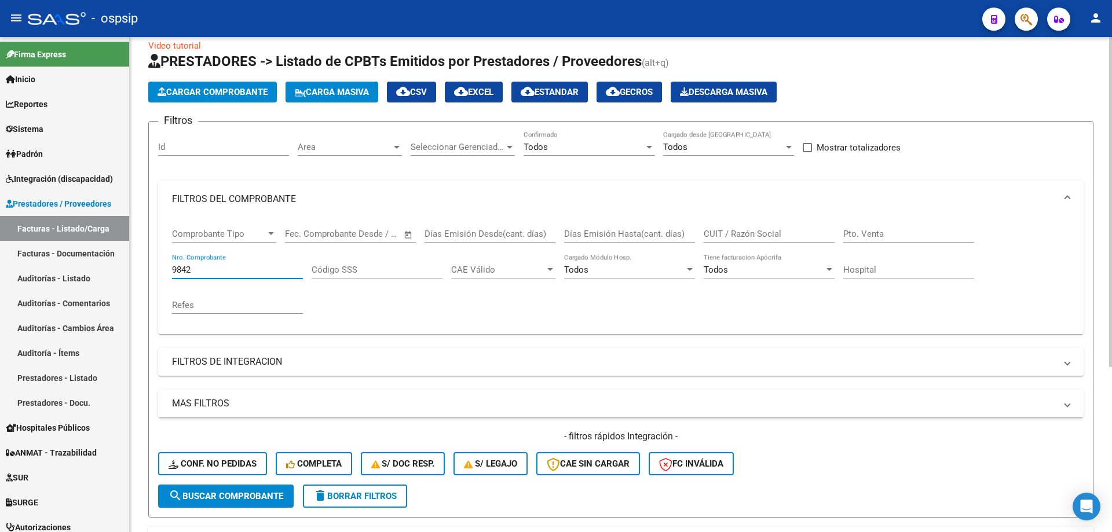
drag, startPoint x: 204, startPoint y: 266, endPoint x: 141, endPoint y: 266, distance: 63.7
click at [141, 266] on div "Video tutorial PRESTADORES -> Listado de CPBTs Emitidos por Prestadores / Prove…" at bounding box center [621, 388] width 982 height 734
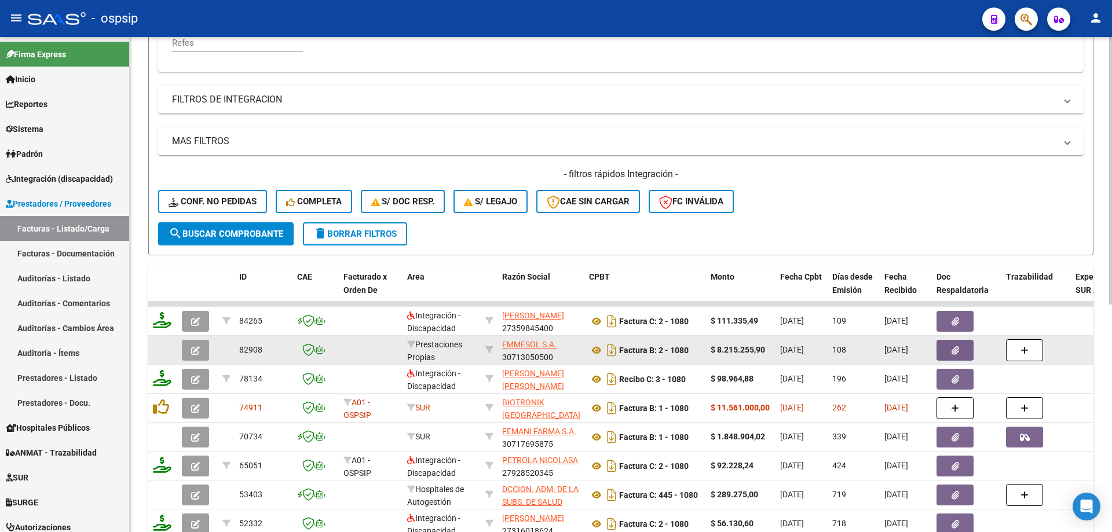
scroll to position [306, 0]
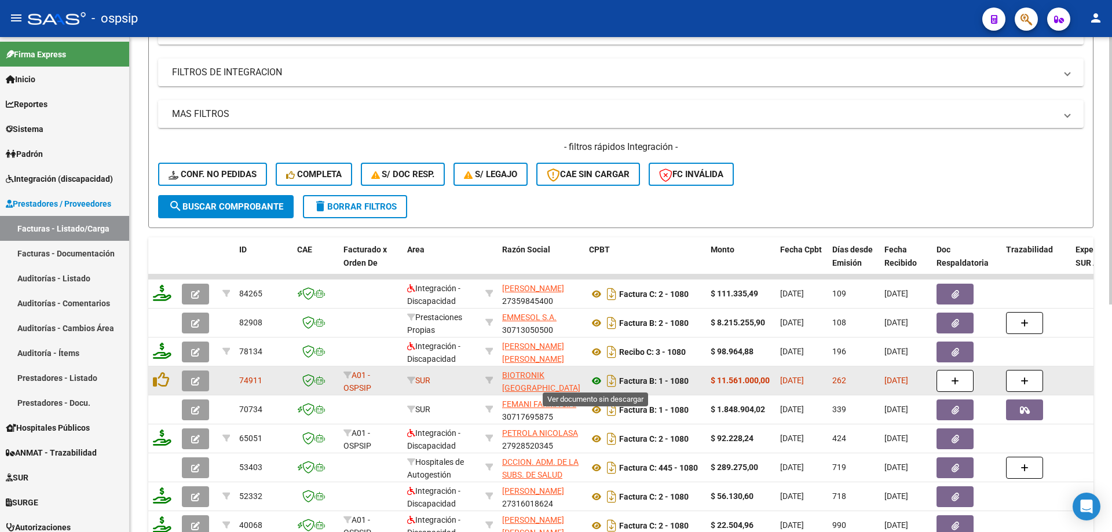
type input "1080"
click at [593, 383] on icon at bounding box center [596, 381] width 15 height 14
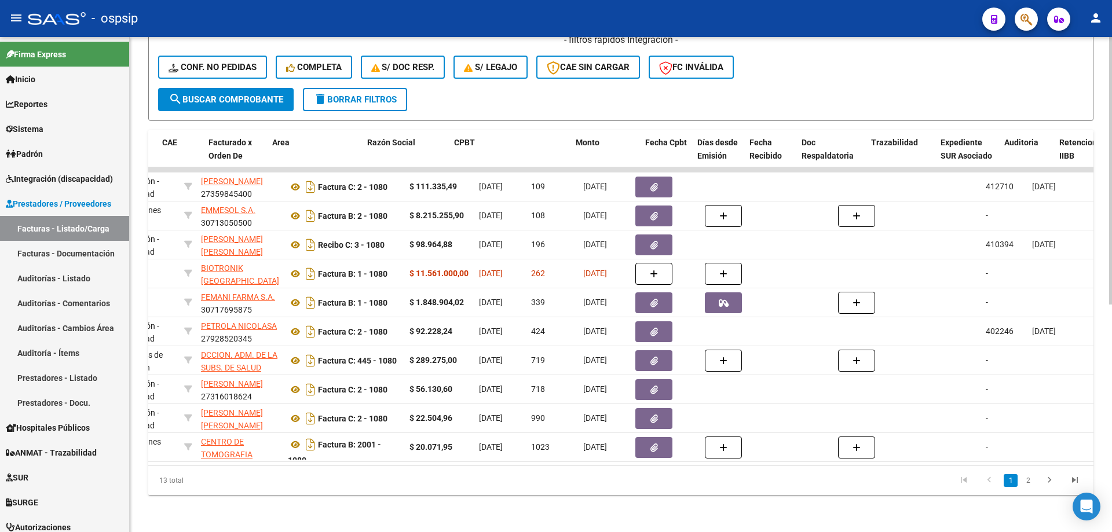
scroll to position [0, 0]
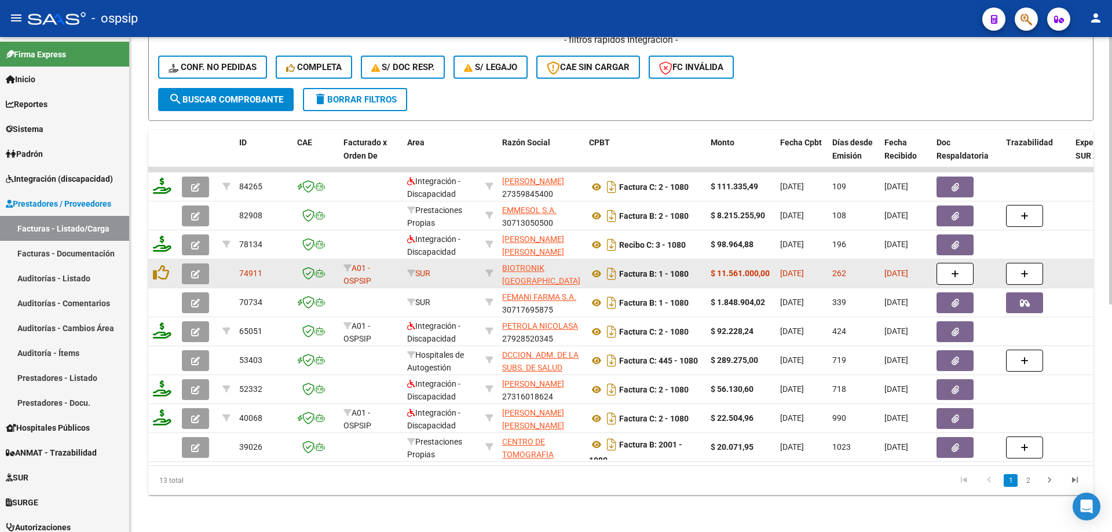
click at [198, 270] on icon "button" at bounding box center [195, 274] width 9 height 9
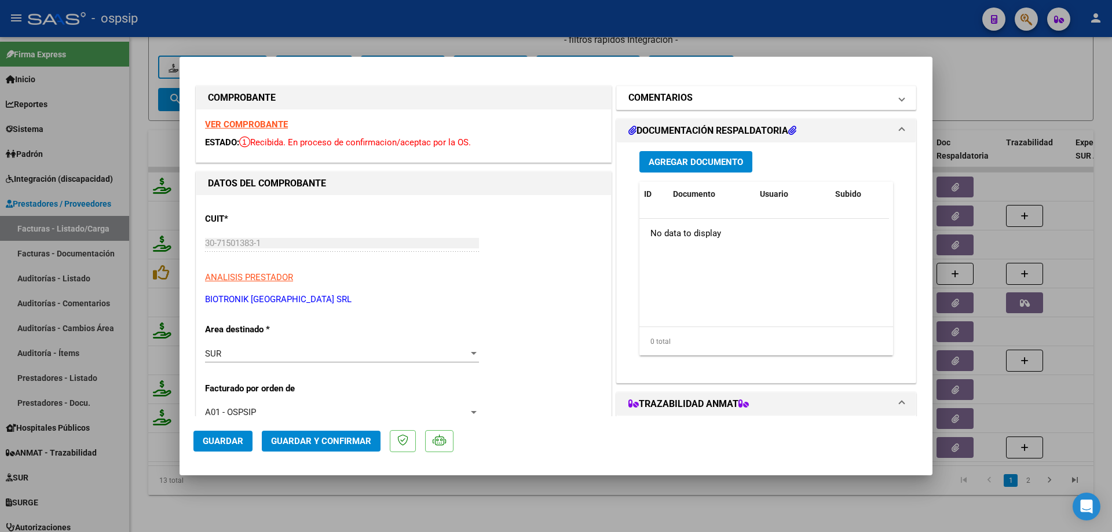
click at [737, 101] on mat-panel-title "COMENTARIOS" at bounding box center [759, 98] width 262 height 14
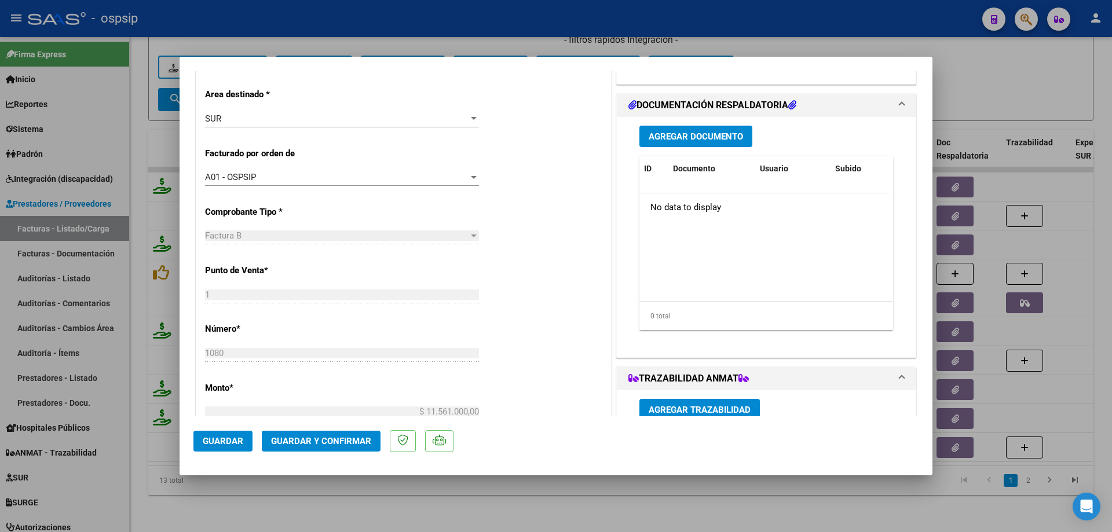
scroll to position [347, 0]
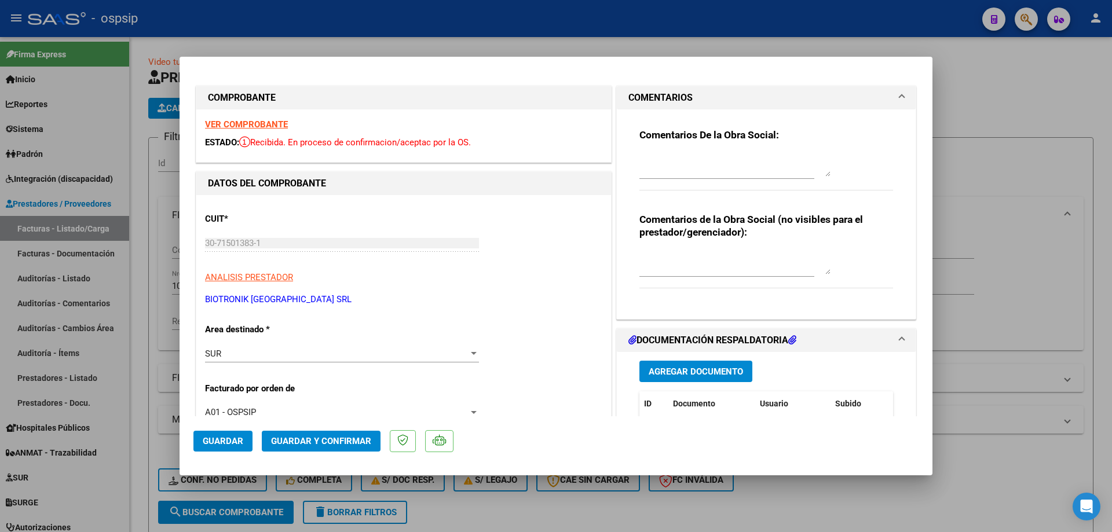
scroll to position [422, 0]
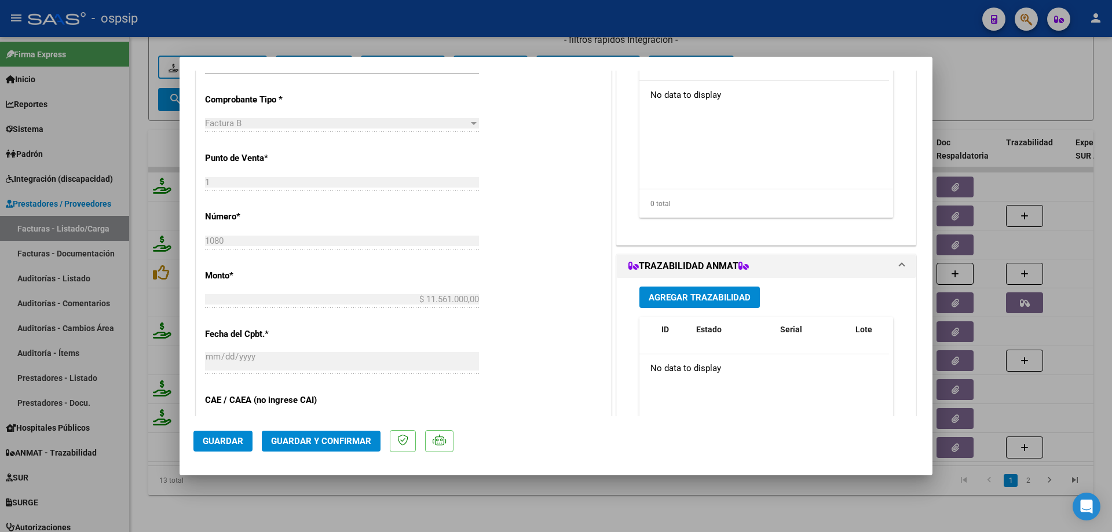
drag, startPoint x: 997, startPoint y: 91, endPoint x: 844, endPoint y: 56, distance: 157.5
click at [996, 91] on div at bounding box center [556, 266] width 1112 height 532
type input "$ 0,00"
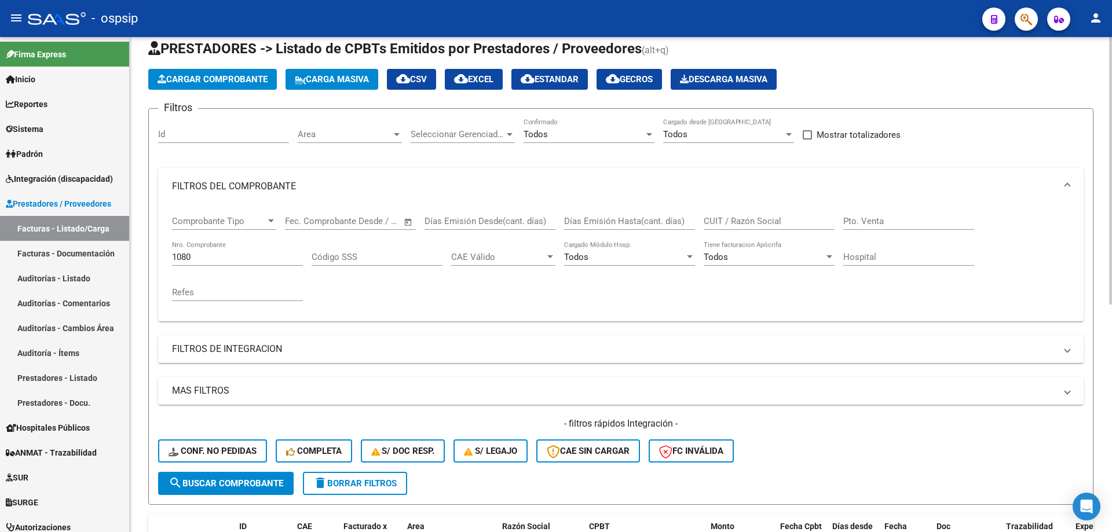
scroll to position [16, 0]
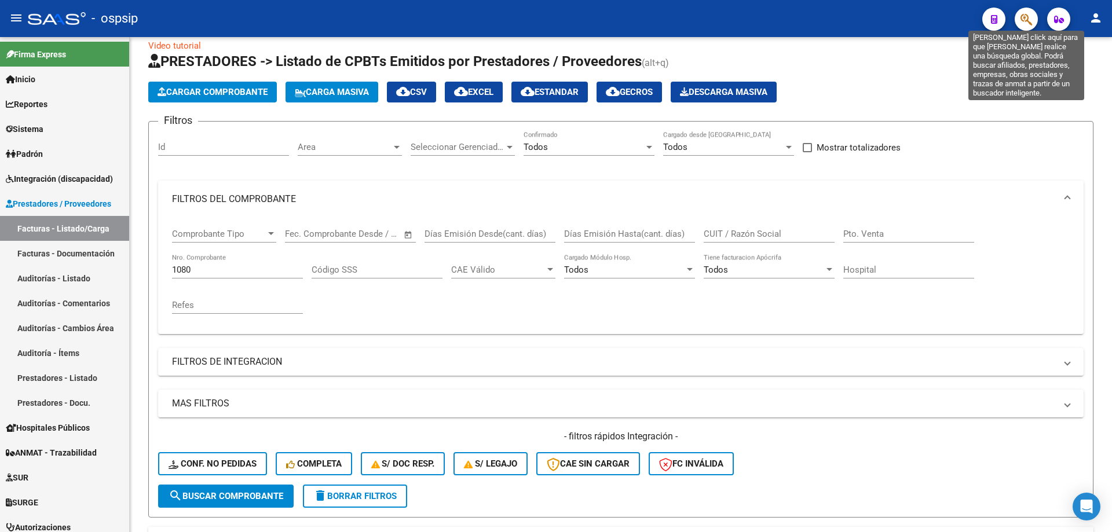
click at [1026, 24] on icon "button" at bounding box center [1026, 19] width 12 height 13
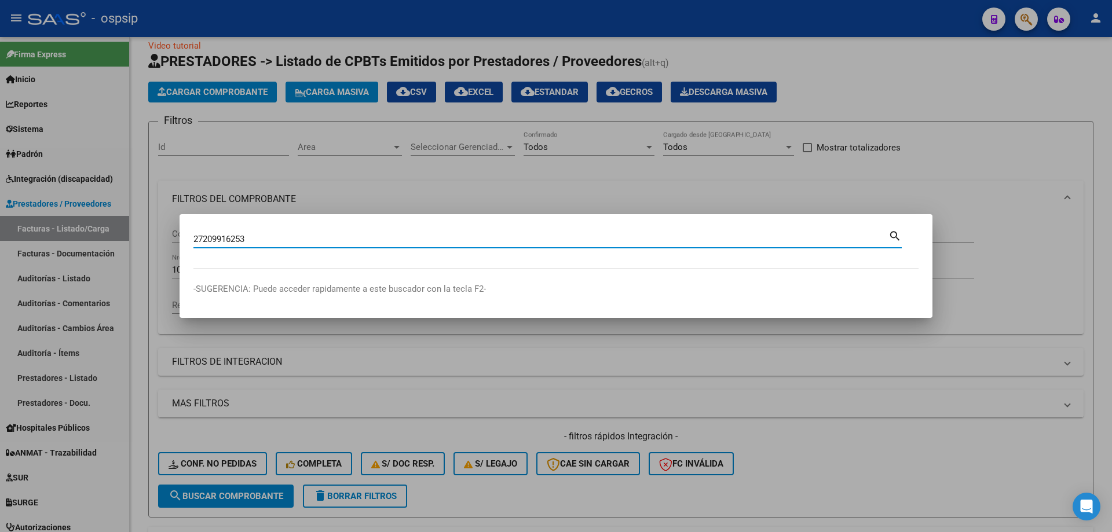
type input "27209916253"
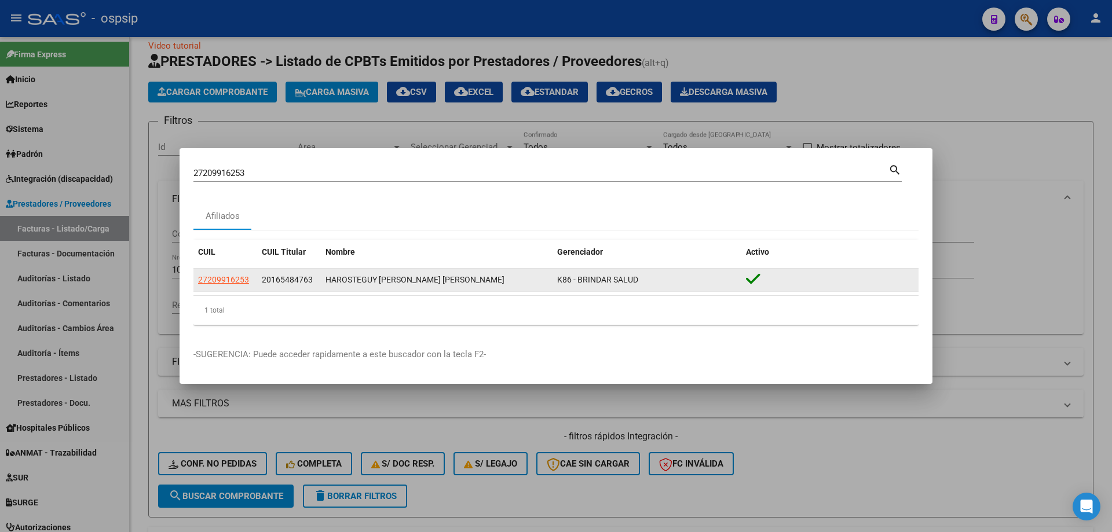
drag, startPoint x: 194, startPoint y: 279, endPoint x: 253, endPoint y: 281, distance: 59.1
click at [253, 281] on datatable-body-cell "27209916253" at bounding box center [225, 280] width 64 height 23
copy span "27209916253"
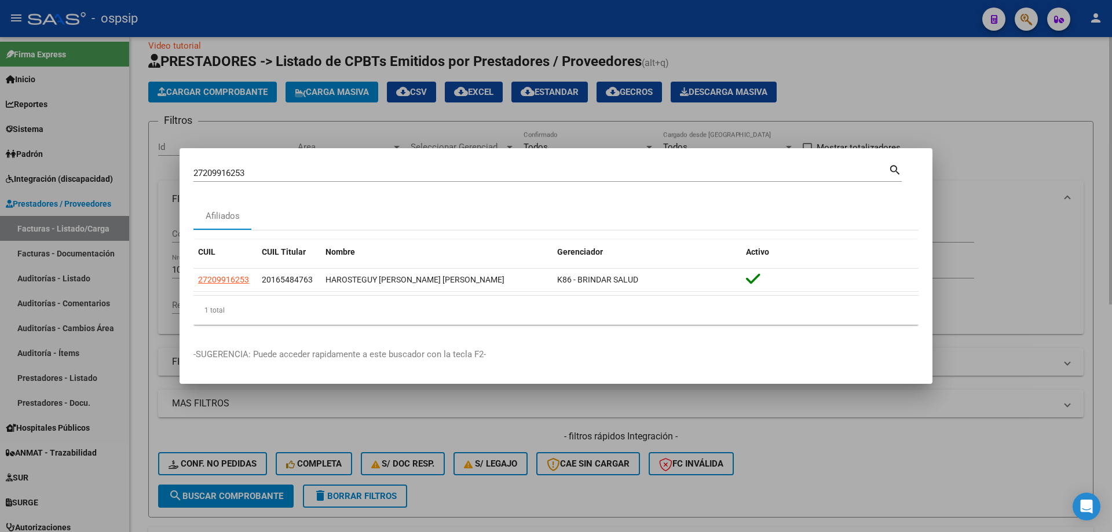
drag, startPoint x: 1002, startPoint y: 435, endPoint x: 957, endPoint y: 426, distance: 45.4
click at [1002, 434] on div at bounding box center [556, 266] width 1112 height 532
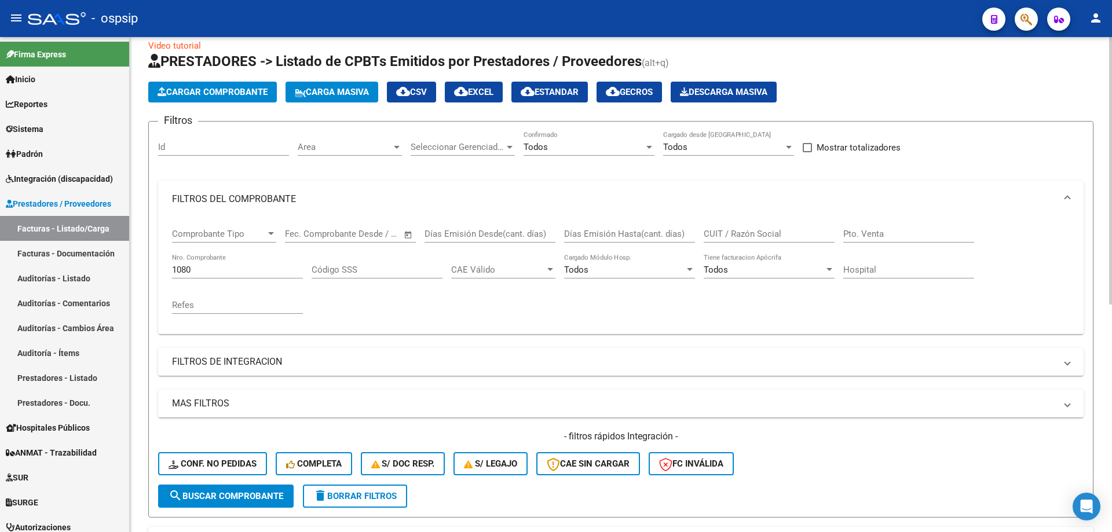
drag, startPoint x: 208, startPoint y: 257, endPoint x: 162, endPoint y: 281, distance: 53.1
click at [162, 281] on div "Comprobante Tipo Comprobante Tipo Fecha inicio – Fecha fin Fec. Comprobante Des…" at bounding box center [620, 276] width 925 height 116
drag, startPoint x: 196, startPoint y: 262, endPoint x: 166, endPoint y: 273, distance: 32.1
click at [164, 273] on div "Comprobante Tipo Comprobante Tipo Fecha inicio – Fecha fin Fec. Comprobante Des…" at bounding box center [620, 276] width 925 height 116
drag, startPoint x: 196, startPoint y: 270, endPoint x: 152, endPoint y: 282, distance: 46.2
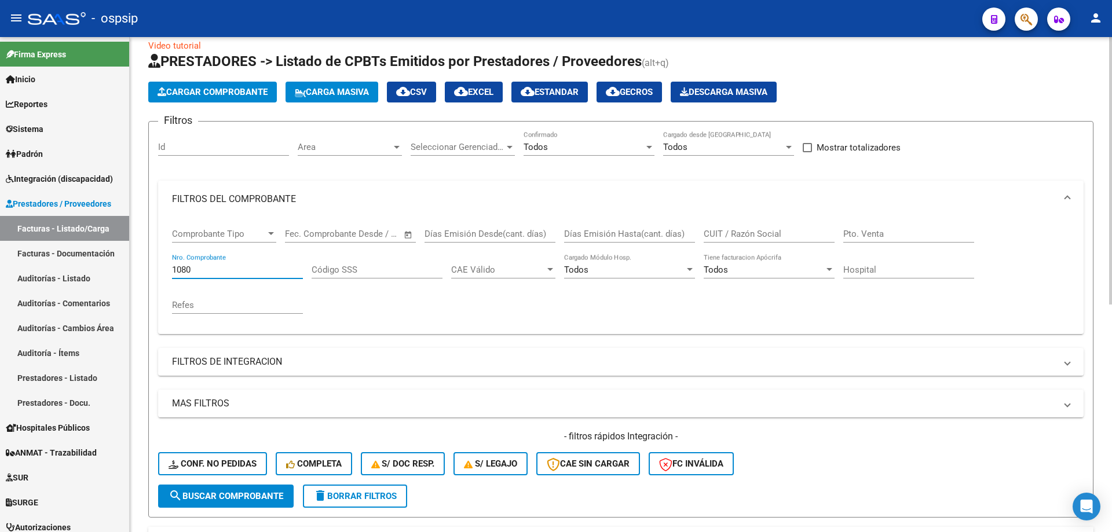
click at [152, 282] on form "Filtros Id Area Area Seleccionar Gerenciador Seleccionar Gerenciador Todos Conf…" at bounding box center [620, 319] width 945 height 397
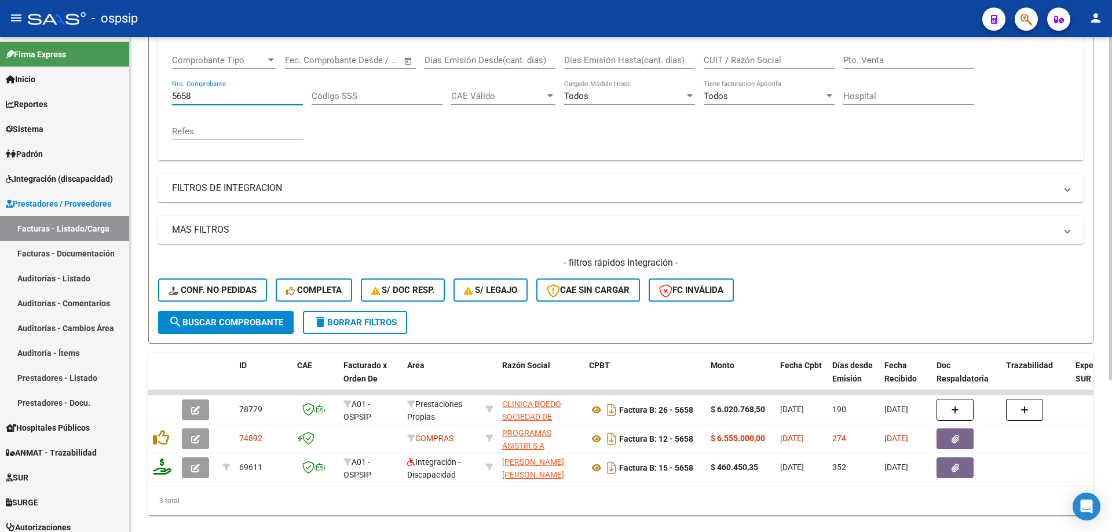
scroll to position [219, 0]
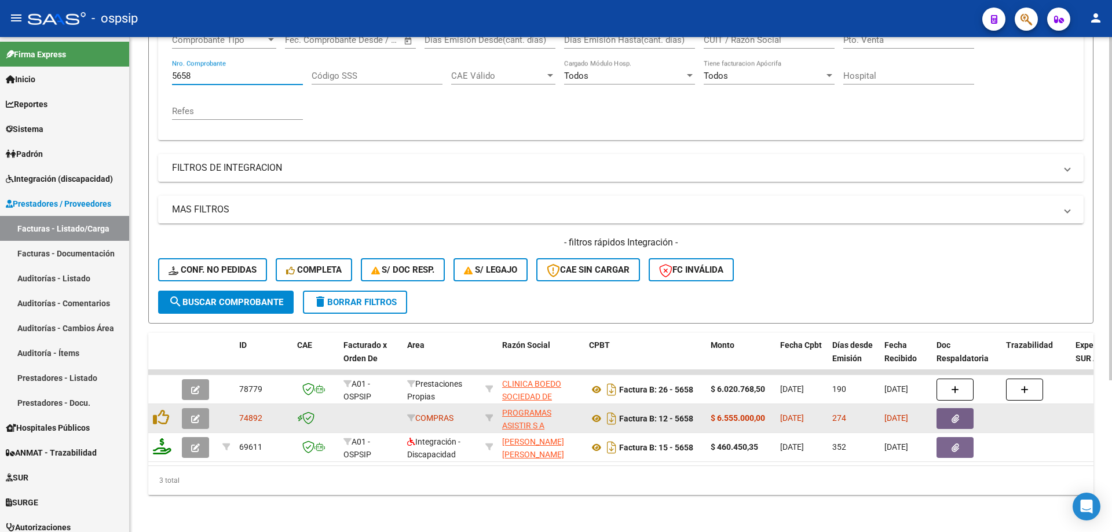
type input "5658"
click at [946, 411] on button "button" at bounding box center [954, 418] width 37 height 21
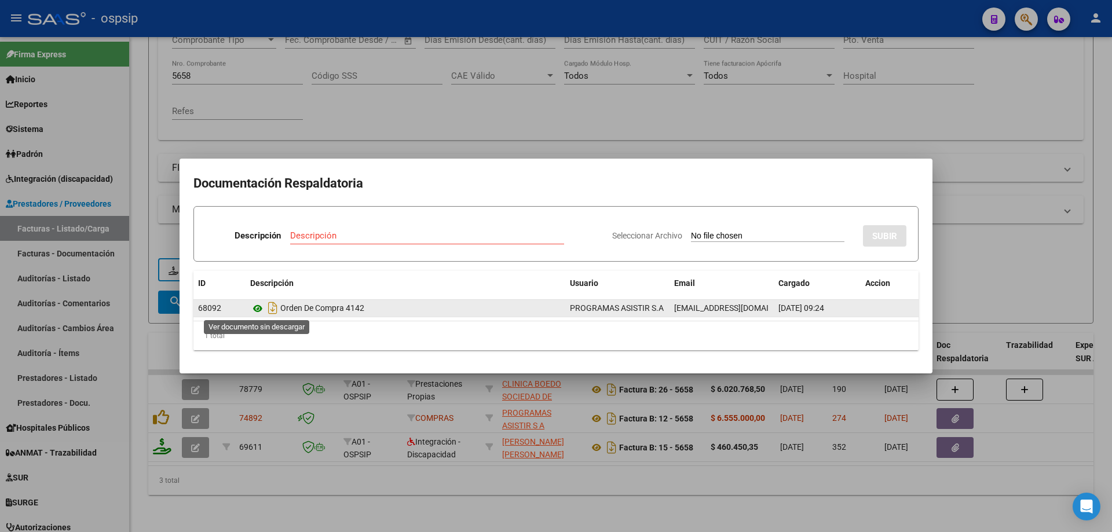
click at [259, 309] on icon at bounding box center [257, 309] width 15 height 14
